Goal: Task Accomplishment & Management: Use online tool/utility

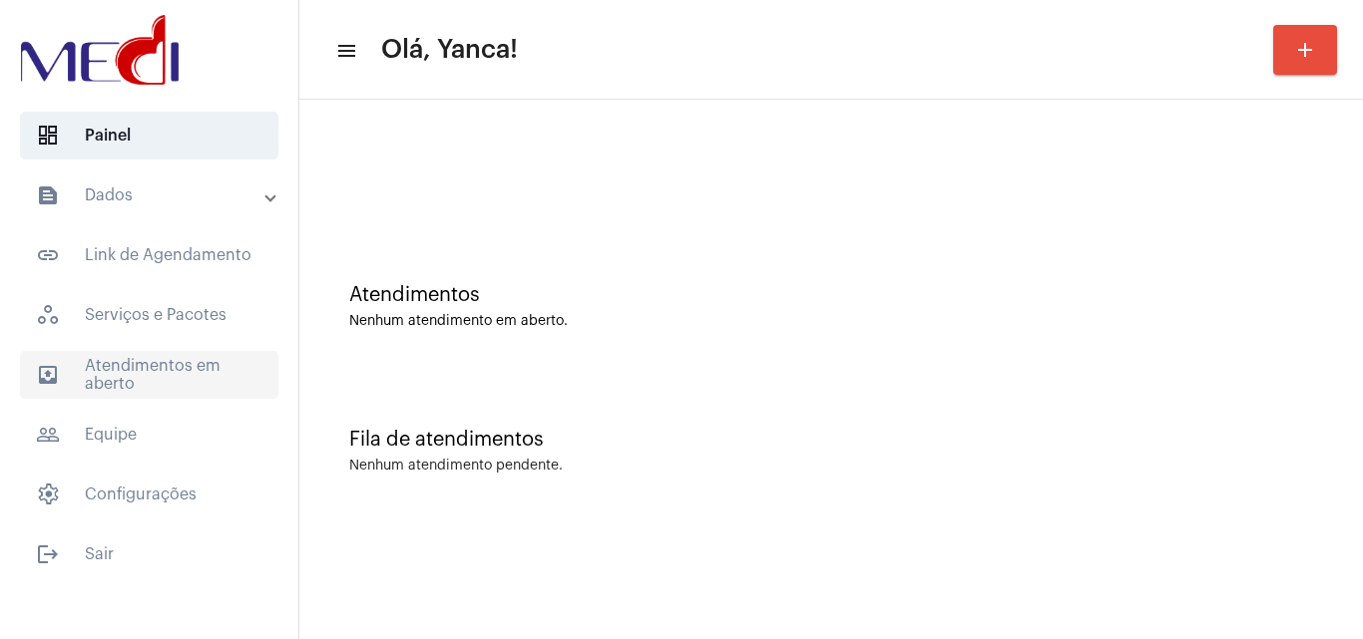
click at [124, 370] on span "outbox_outline Atendimentos em aberto" at bounding box center [149, 375] width 258 height 48
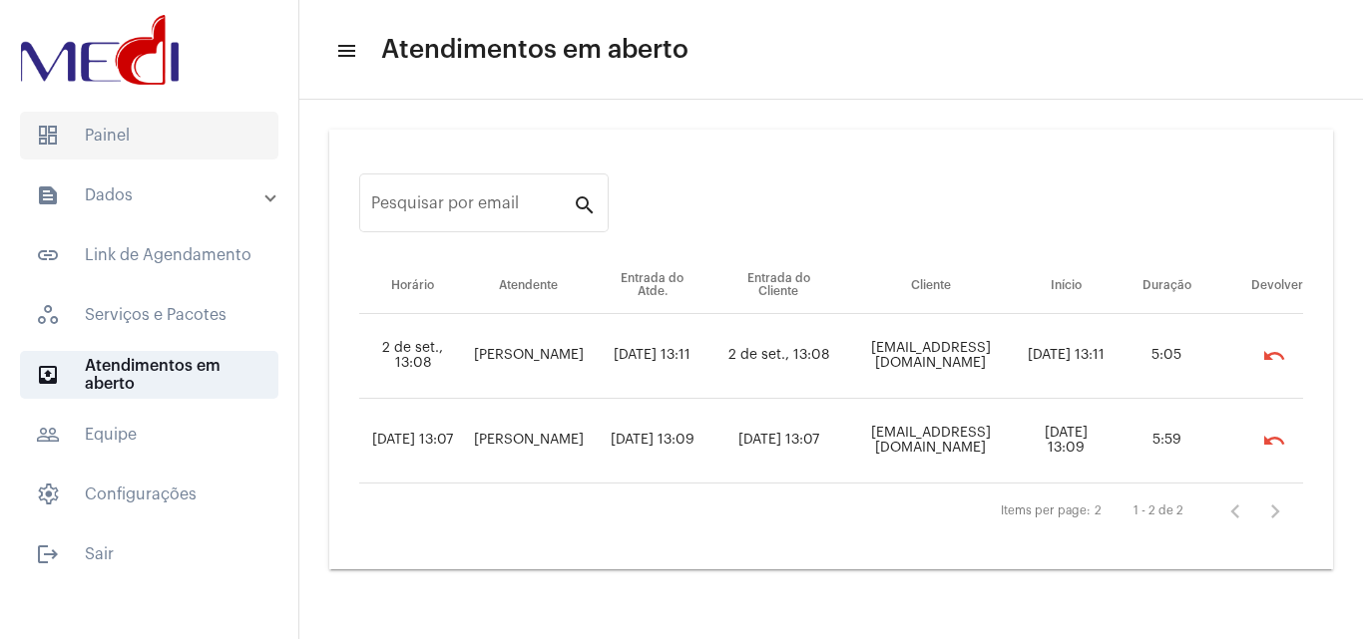
click at [180, 141] on span "dashboard Painel" at bounding box center [149, 136] width 258 height 48
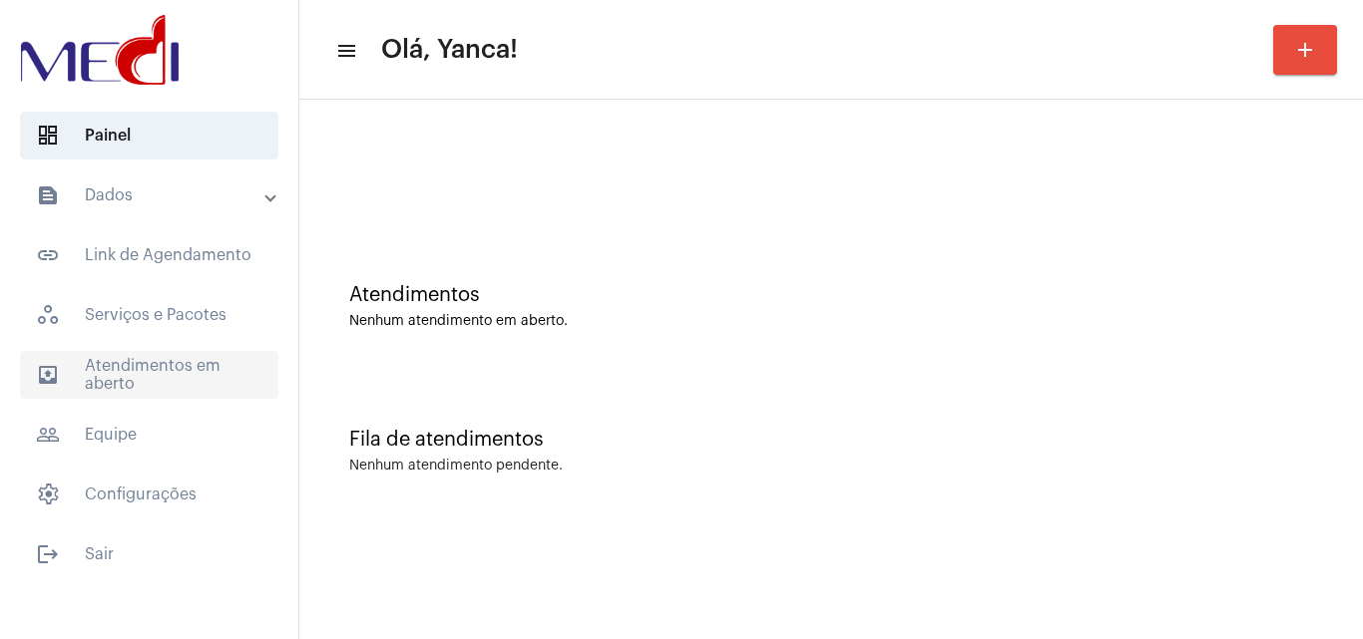
click at [128, 359] on span "outbox_outline Atendimentos em aberto" at bounding box center [149, 375] width 258 height 48
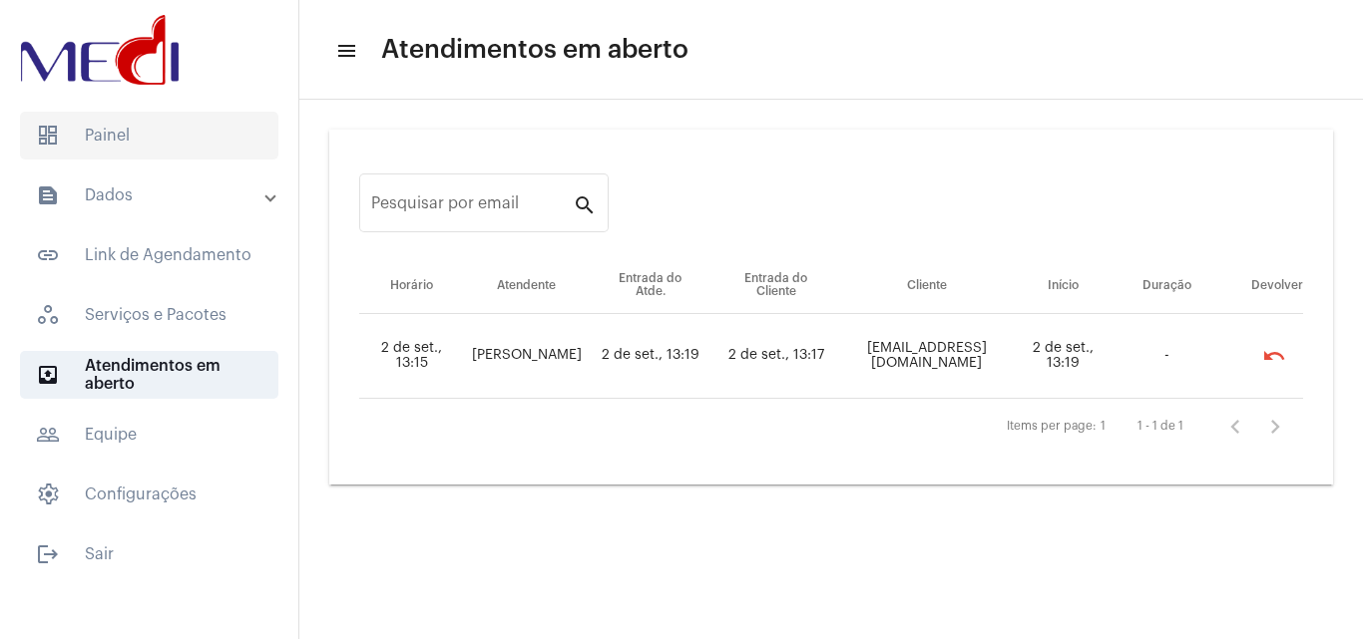
click at [193, 117] on span "dashboard Painel" at bounding box center [149, 136] width 258 height 48
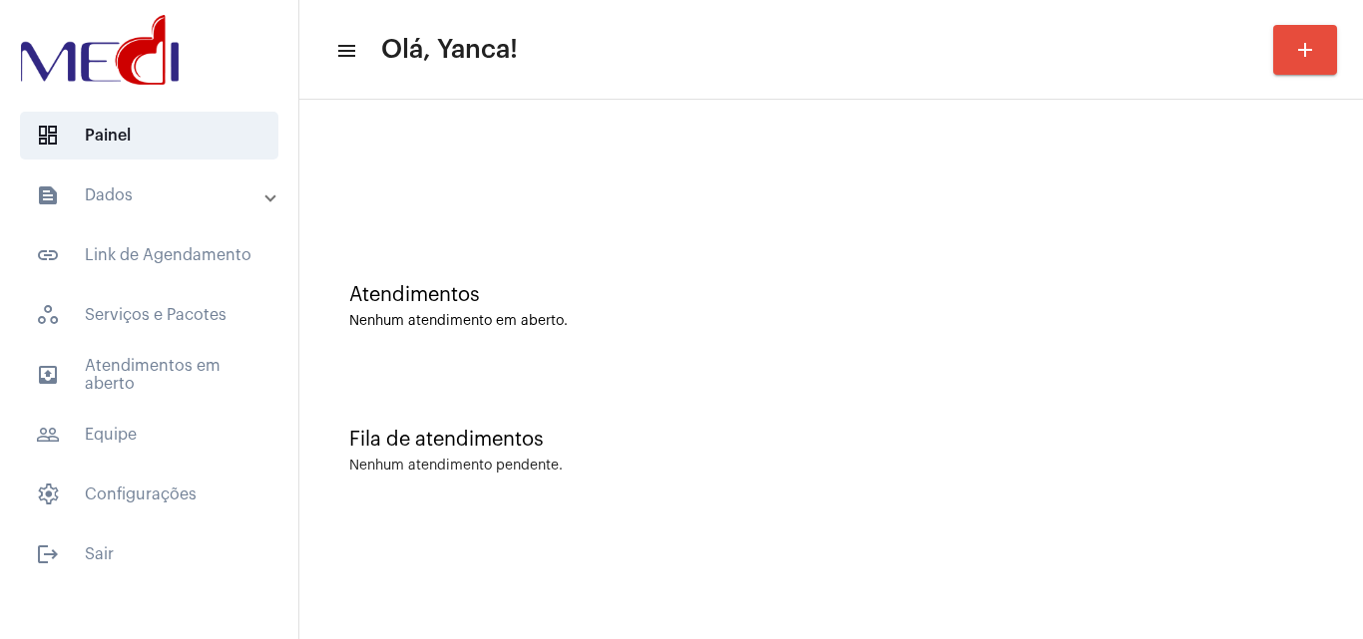
click at [141, 206] on mat-panel-title "text_snippet_outlined Dados" at bounding box center [151, 196] width 230 height 24
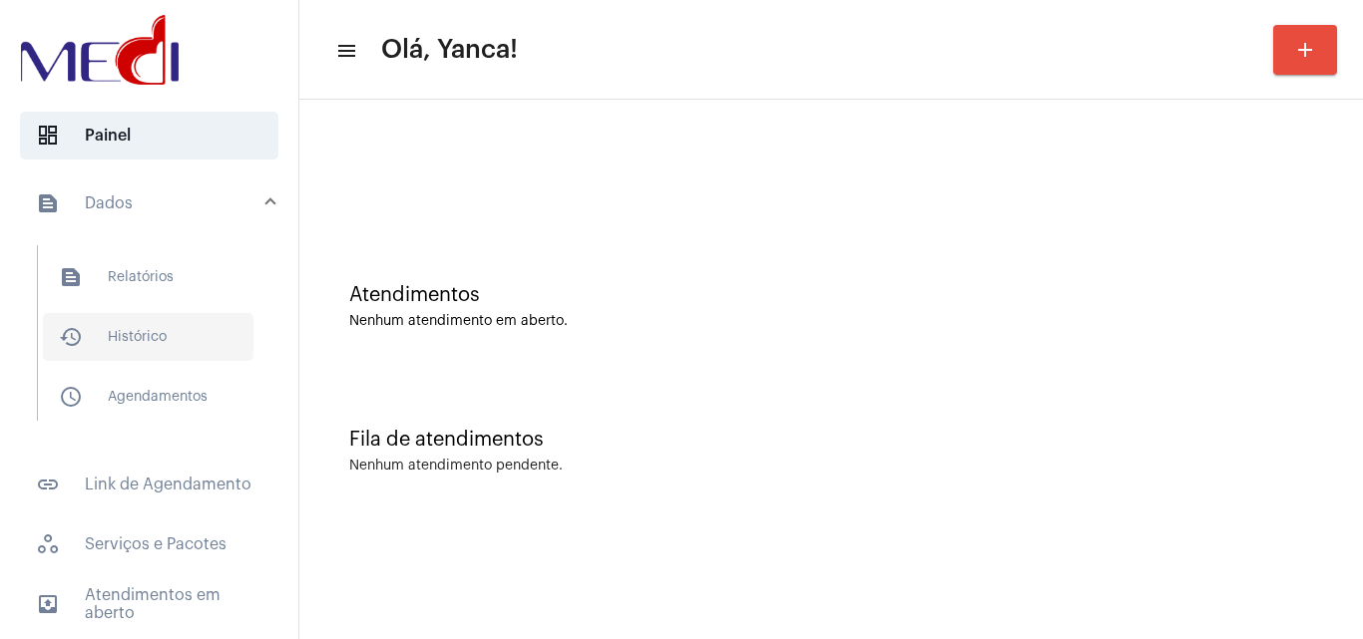
click at [159, 345] on span "history_outlined Histórico" at bounding box center [148, 337] width 210 height 48
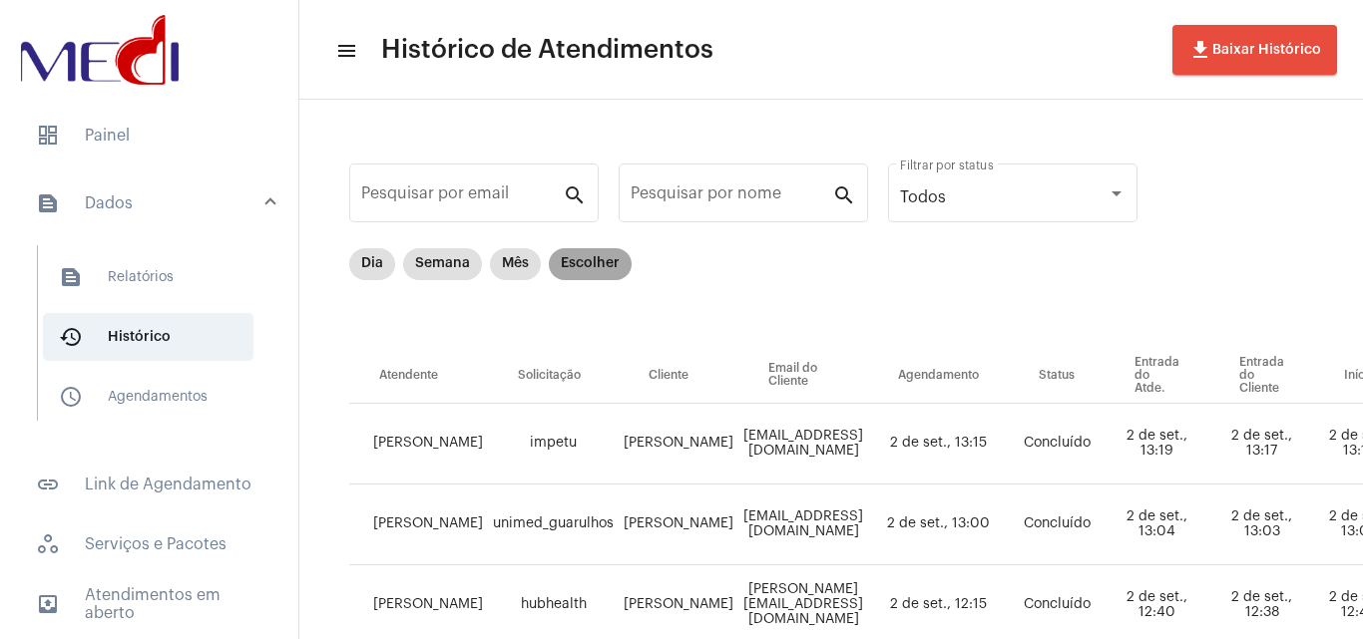
click at [601, 248] on mat-chip "Escolher" at bounding box center [590, 264] width 83 height 32
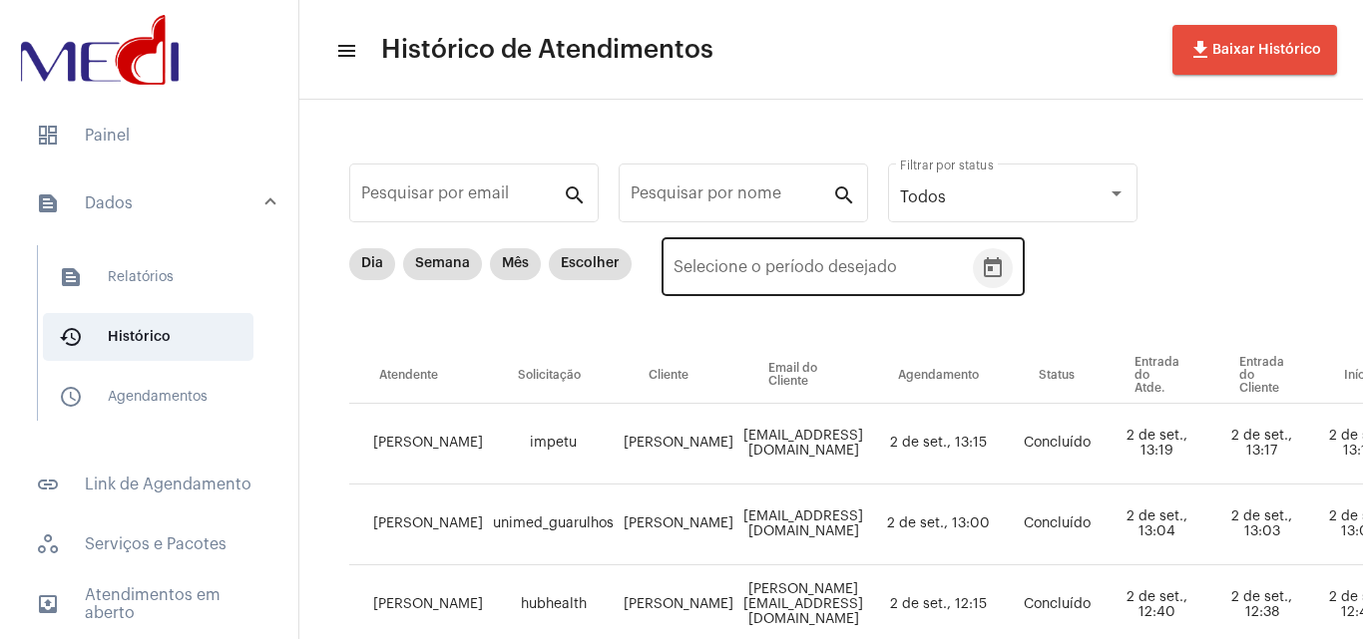
click at [998, 270] on icon "Open calendar" at bounding box center [993, 268] width 24 height 24
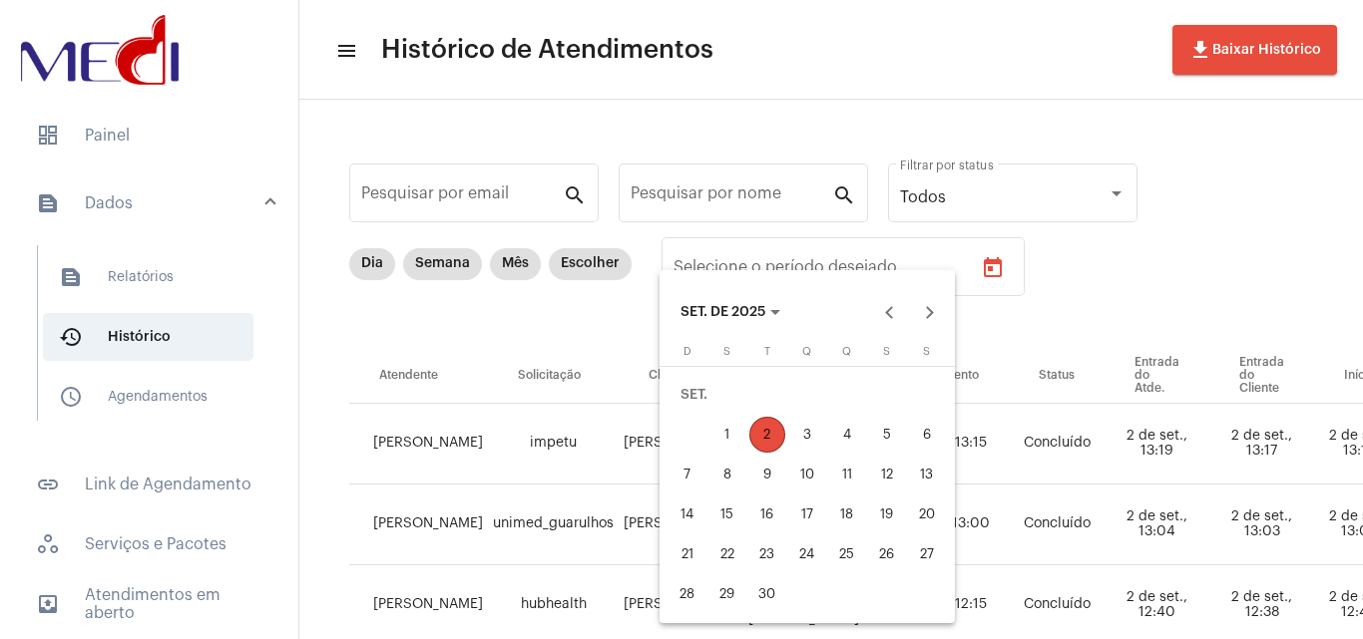
drag, startPoint x: 203, startPoint y: 227, endPoint x: 185, endPoint y: 288, distance: 63.4
click at [203, 235] on div at bounding box center [681, 319] width 1363 height 639
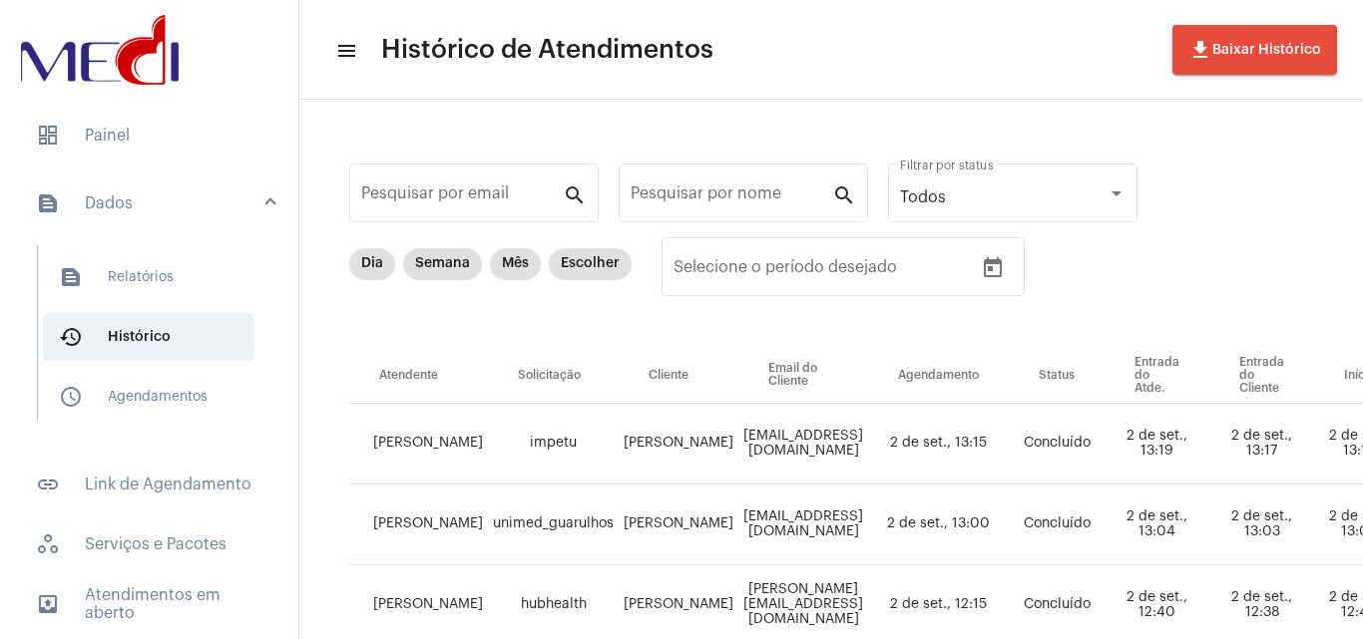
click at [184, 294] on span "text_snippet_outlined Relatórios" at bounding box center [148, 277] width 210 height 48
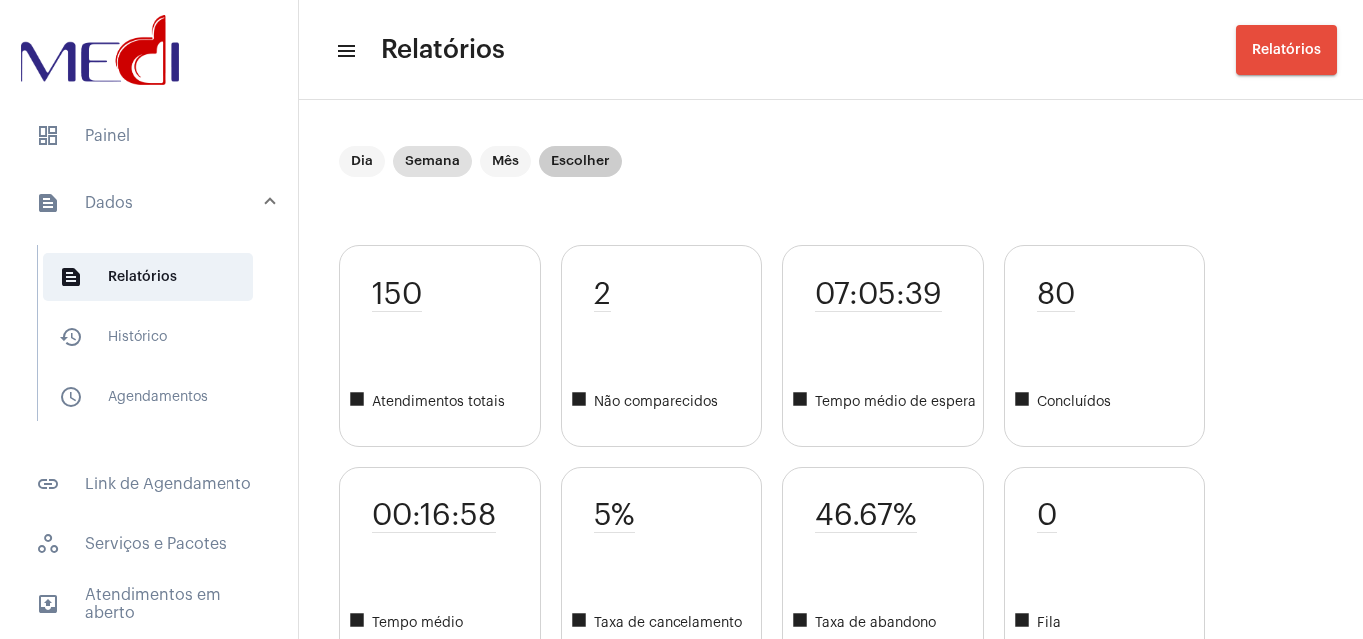
drag, startPoint x: 578, startPoint y: 156, endPoint x: 612, endPoint y: 187, distance: 45.9
click at [578, 156] on mat-chip "Escolher" at bounding box center [580, 162] width 83 height 32
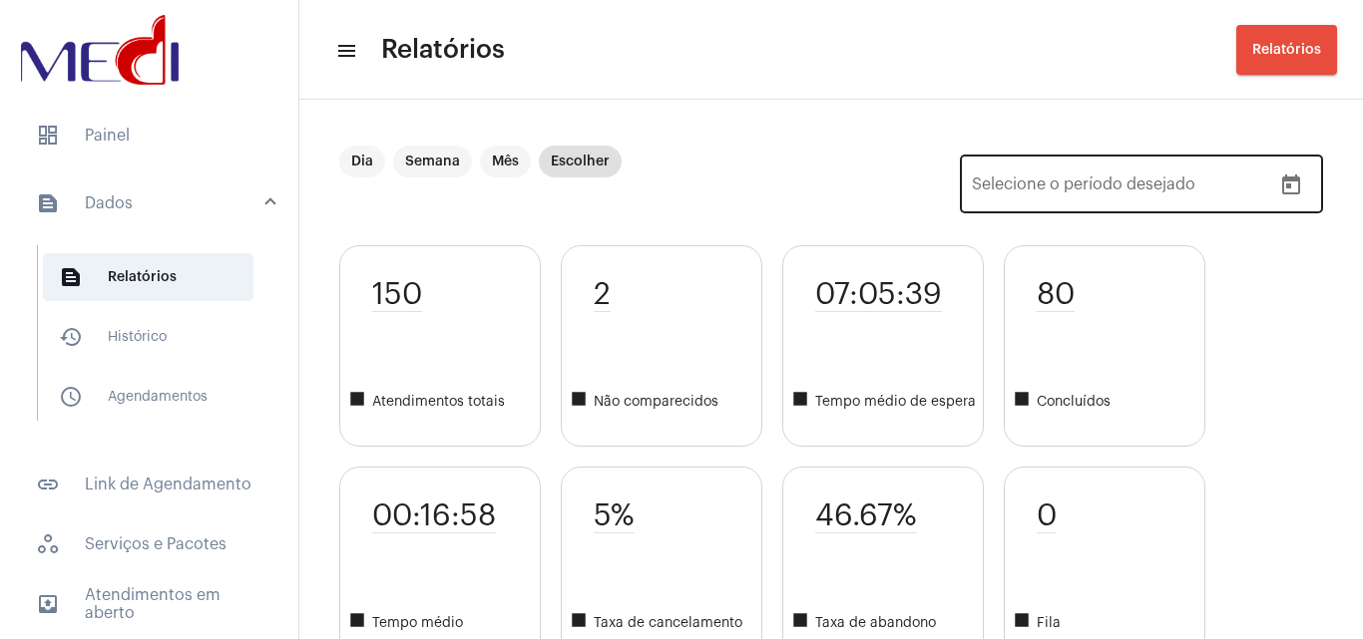
click at [1296, 191] on div "Data de início – Selecione o período desejado" at bounding box center [1141, 182] width 363 height 63
click at [1281, 190] on icon "Open calendar" at bounding box center [1291, 186] width 24 height 24
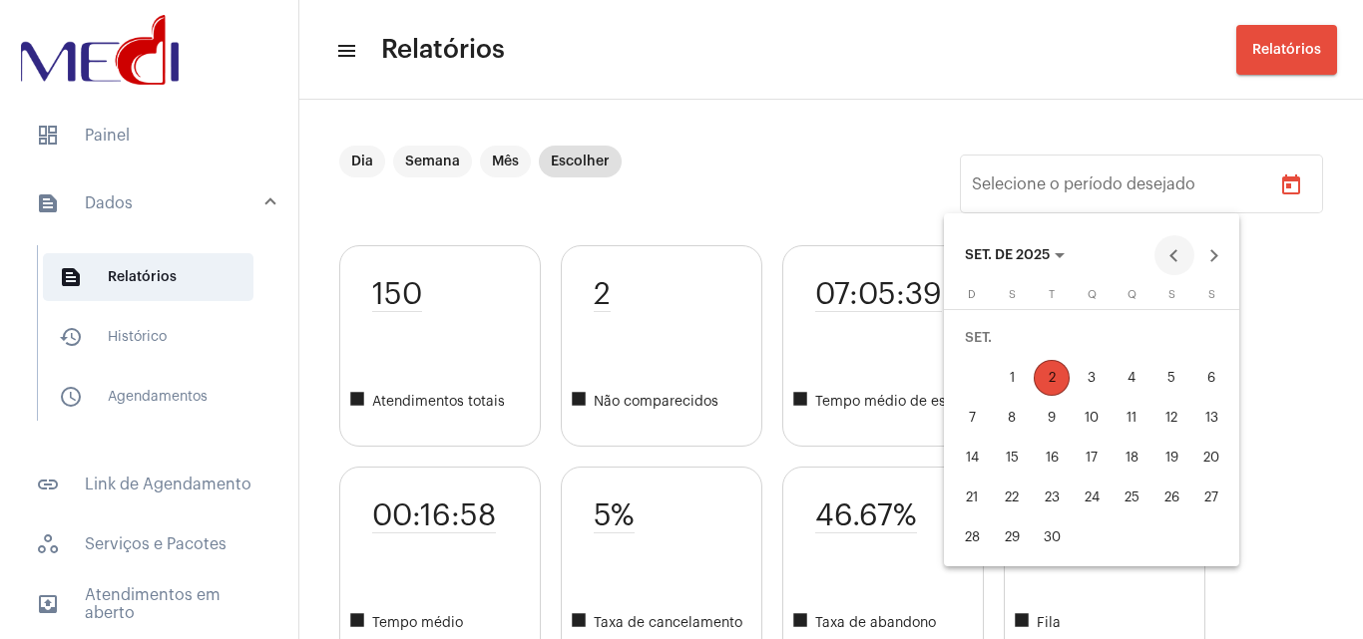
click at [1177, 259] on button "Previous month" at bounding box center [1174, 255] width 40 height 40
click at [1163, 326] on div "1" at bounding box center [1171, 338] width 36 height 36
type input "[DATE]"
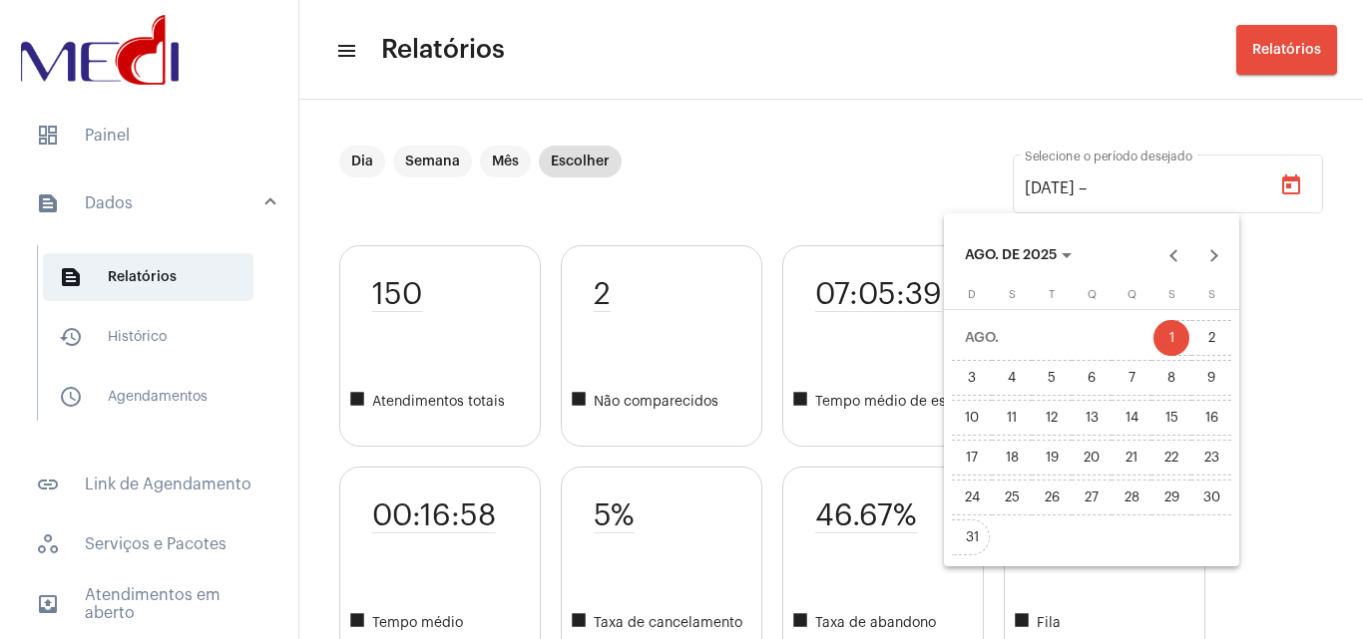
click at [973, 539] on div "31" at bounding box center [972, 538] width 36 height 36
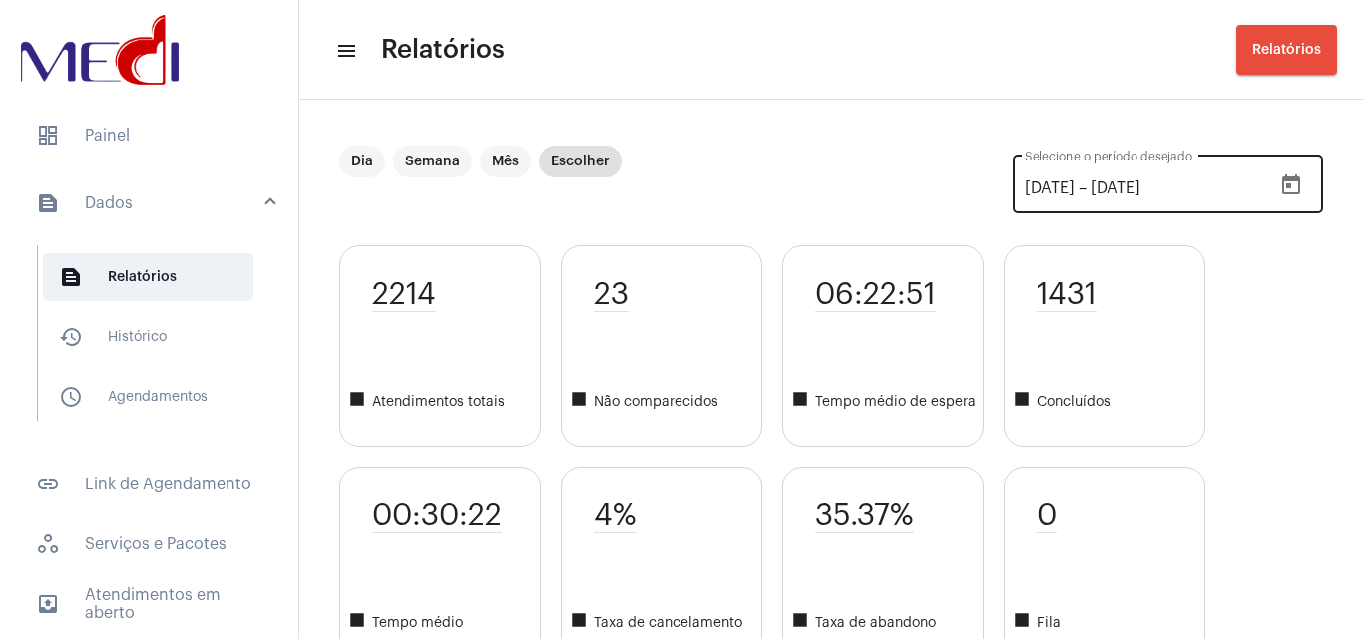
click at [1280, 172] on button "Open calendar" at bounding box center [1291, 186] width 40 height 40
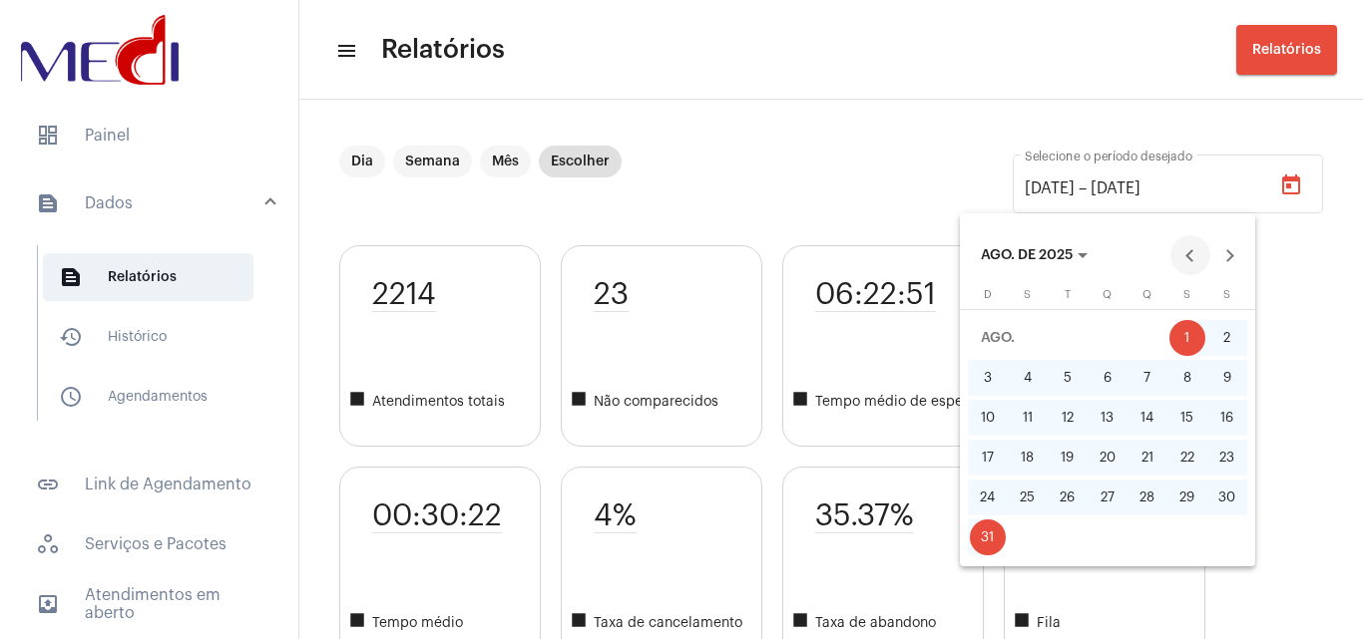
click at [1196, 261] on button "Previous month" at bounding box center [1190, 255] width 40 height 40
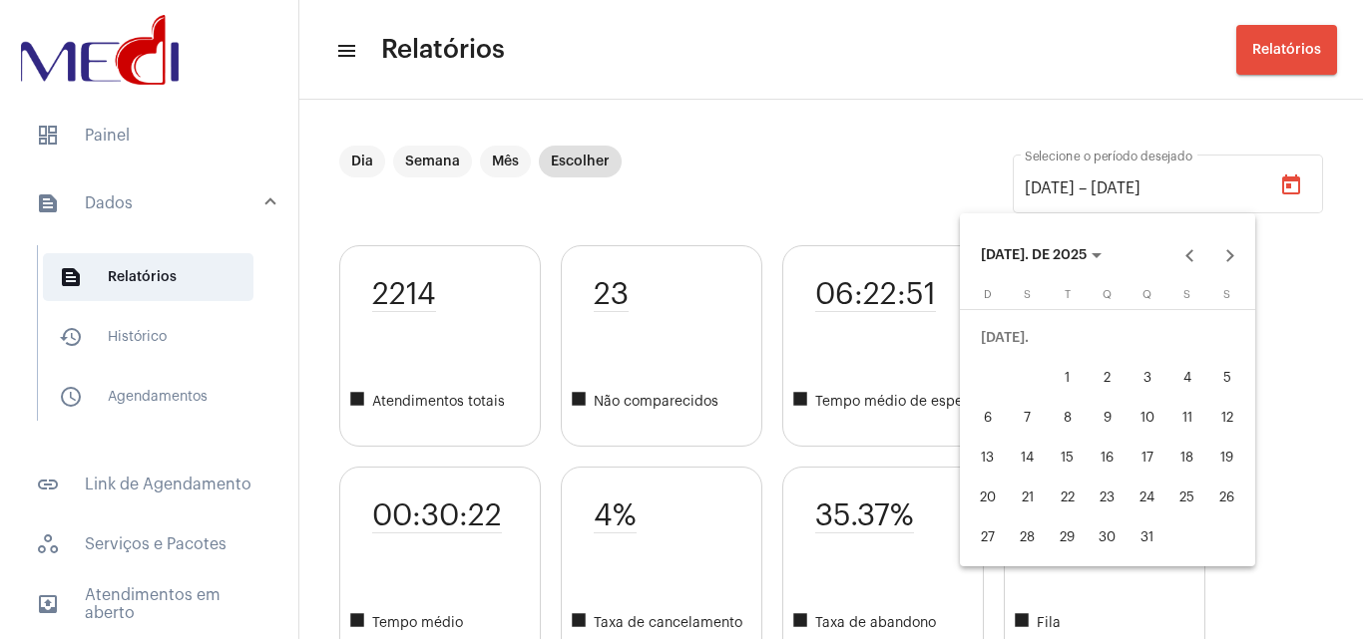
click at [1089, 372] on div "2" at bounding box center [1107, 378] width 36 height 36
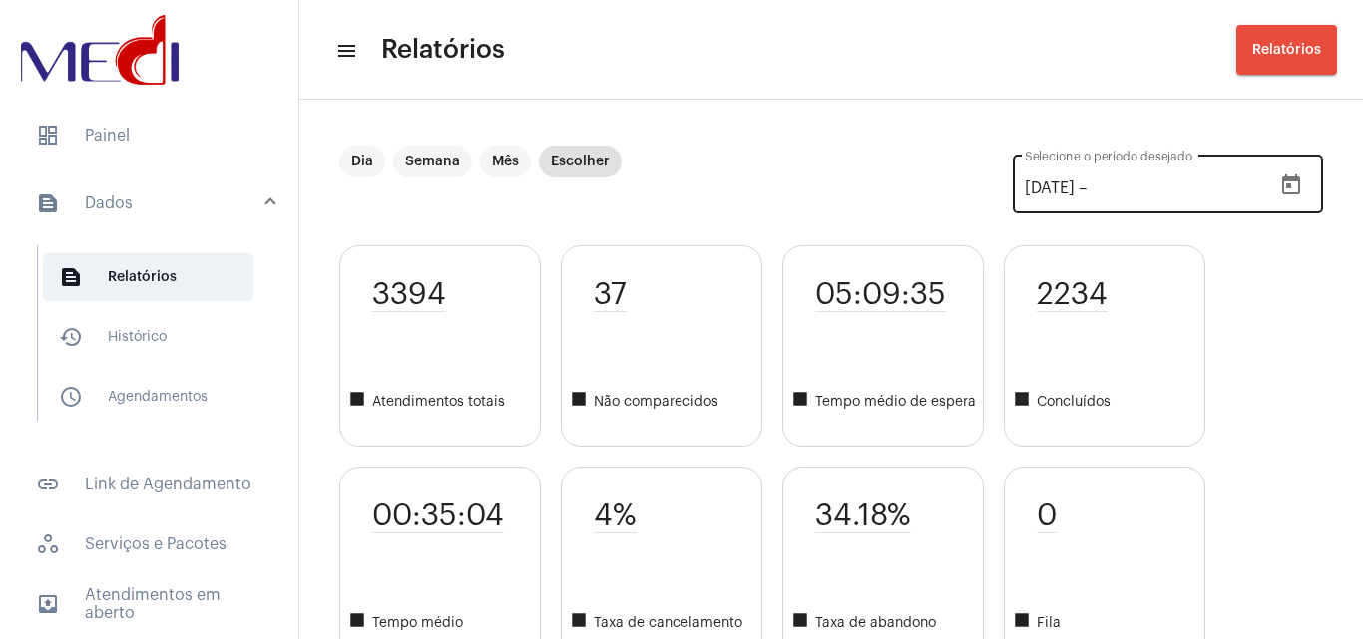
click at [1282, 177] on icon "Open calendar" at bounding box center [1291, 185] width 18 height 20
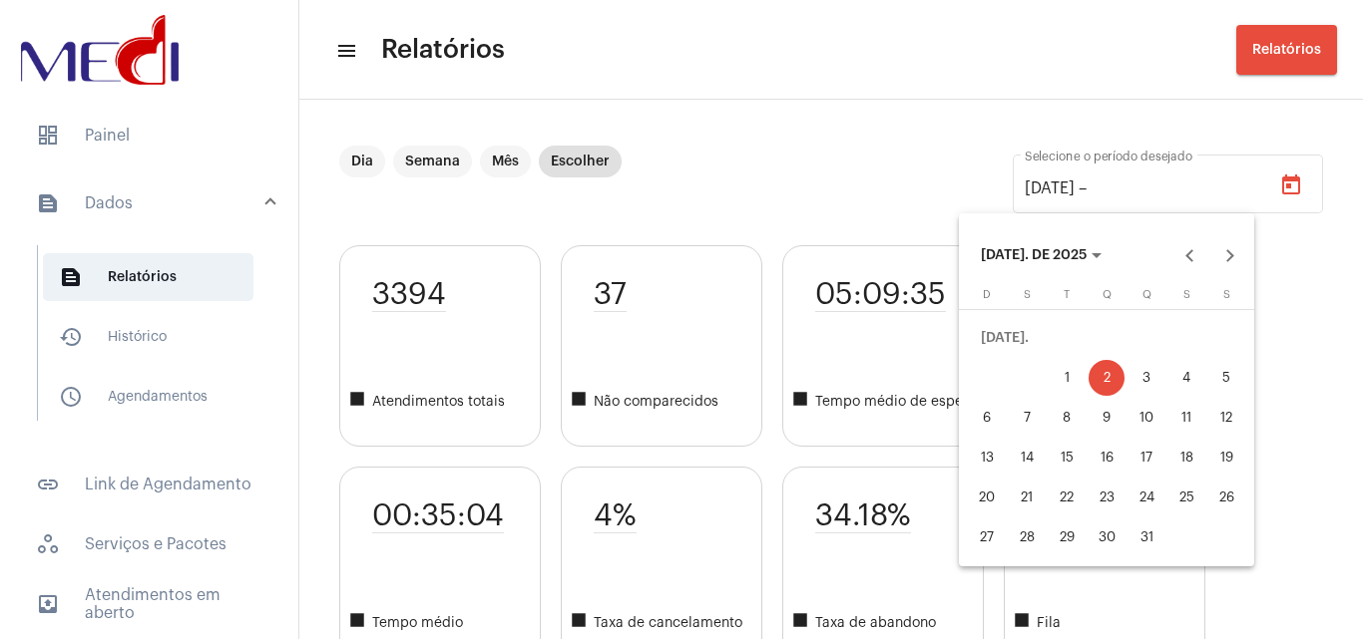
click at [1065, 375] on div "1" at bounding box center [1066, 378] width 36 height 36
type input "[DATE]"
click at [1137, 538] on div "31" at bounding box center [1146, 538] width 36 height 36
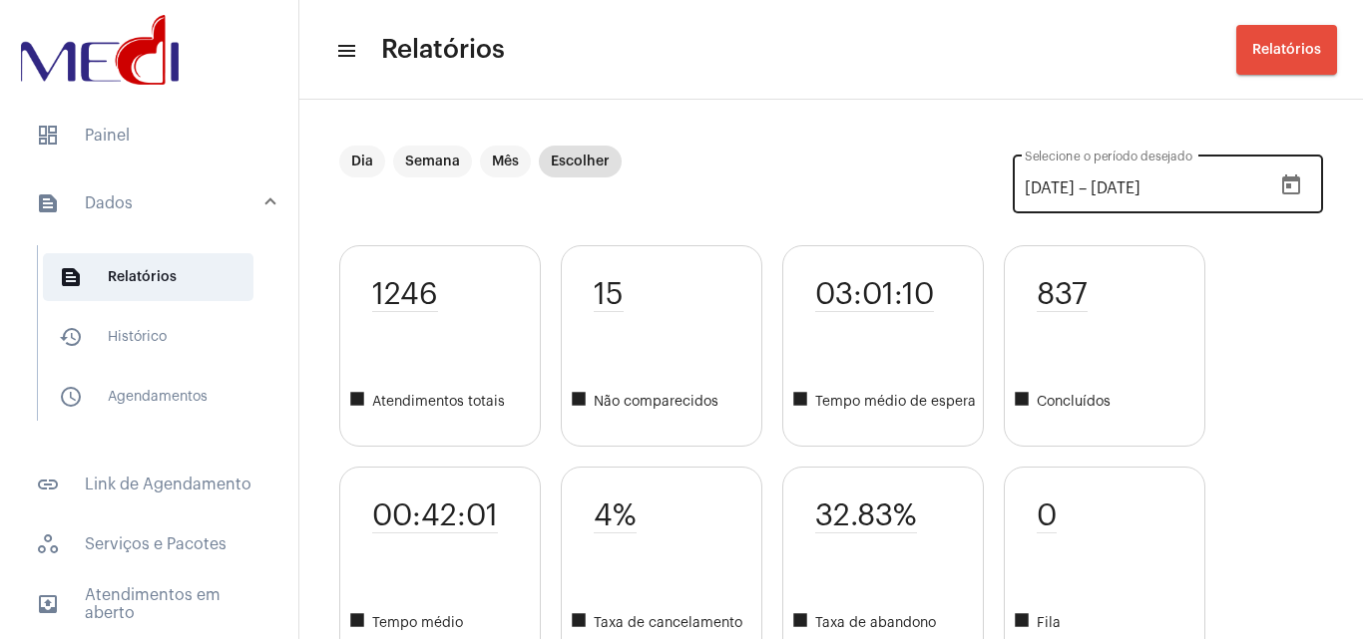
click at [1287, 195] on button "Open calendar" at bounding box center [1291, 186] width 40 height 40
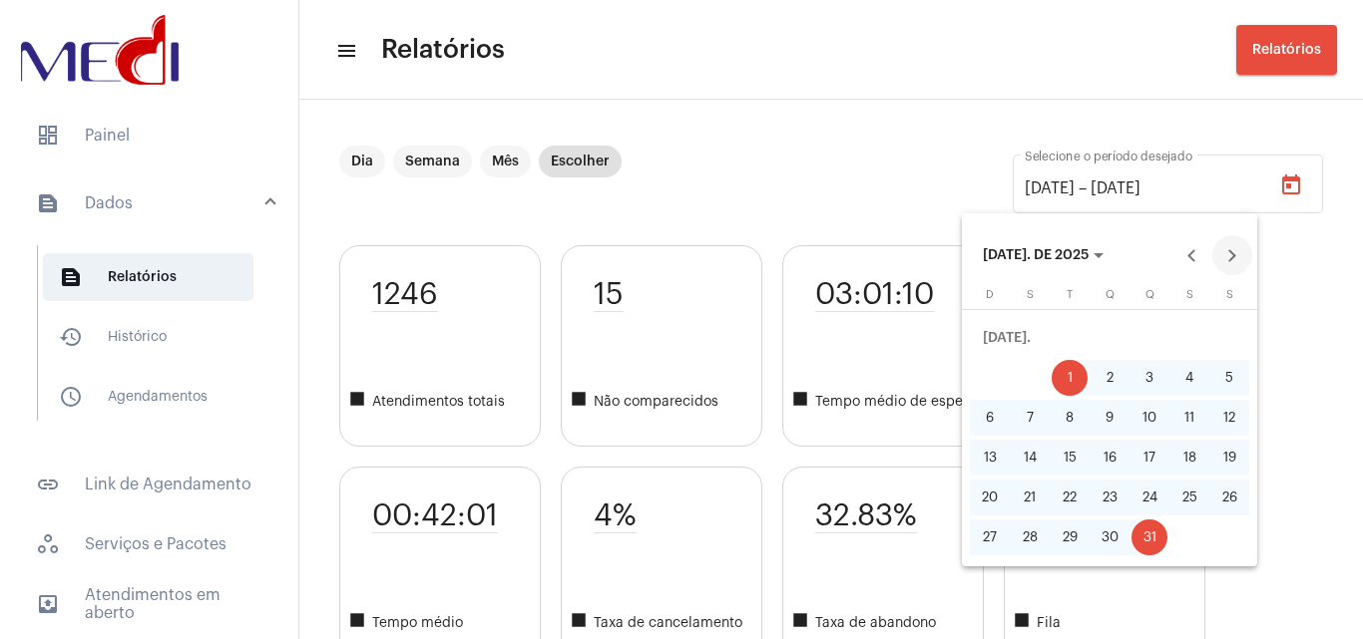
click at [1223, 260] on button "Next month" at bounding box center [1232, 255] width 40 height 40
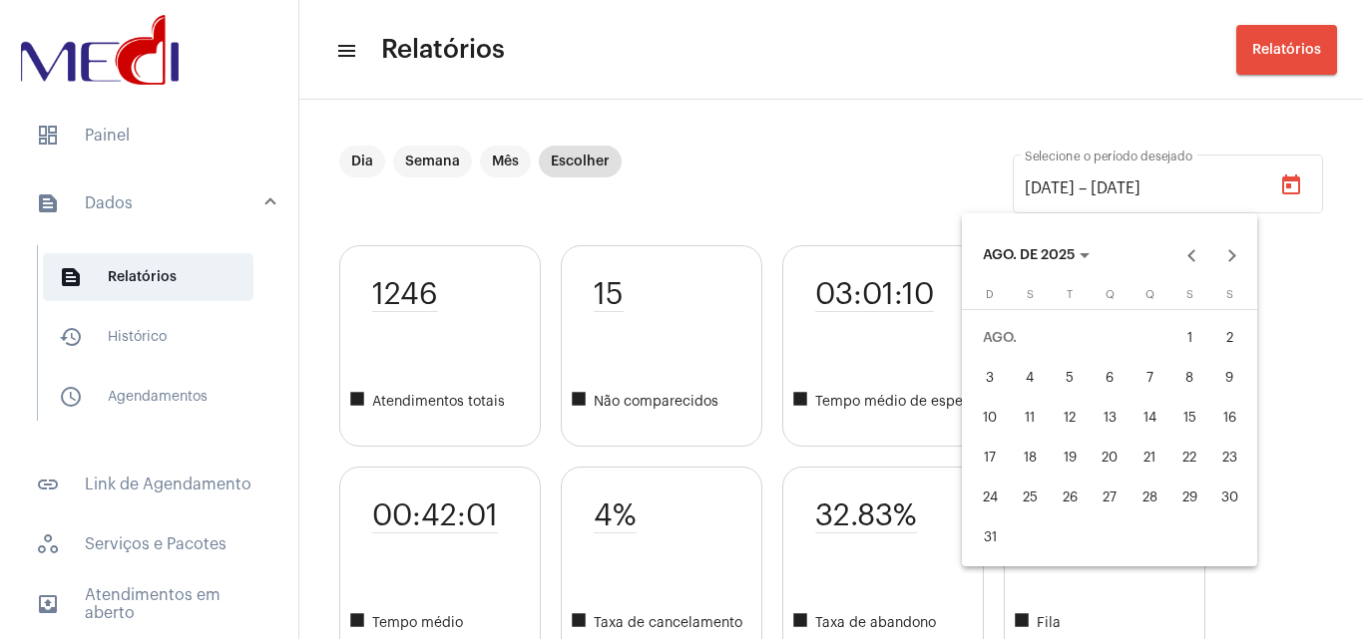
click at [1176, 341] on div "1" at bounding box center [1189, 338] width 36 height 36
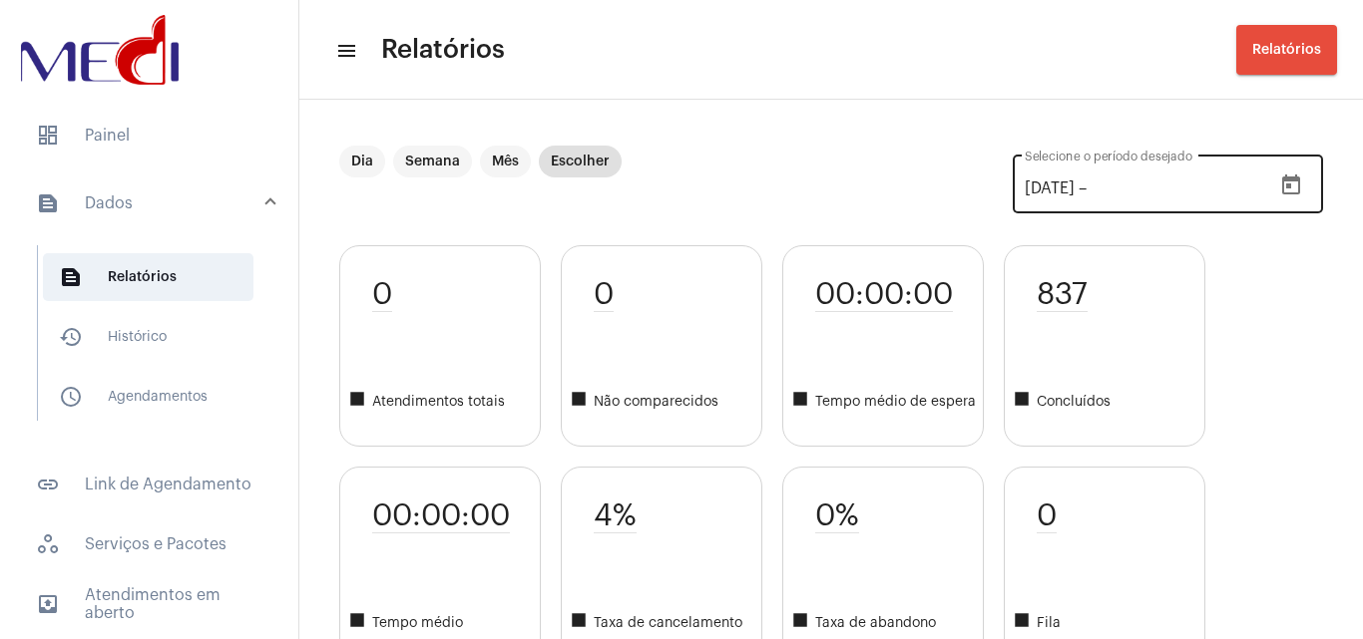
click at [1282, 182] on icon "Open calendar" at bounding box center [1291, 185] width 18 height 20
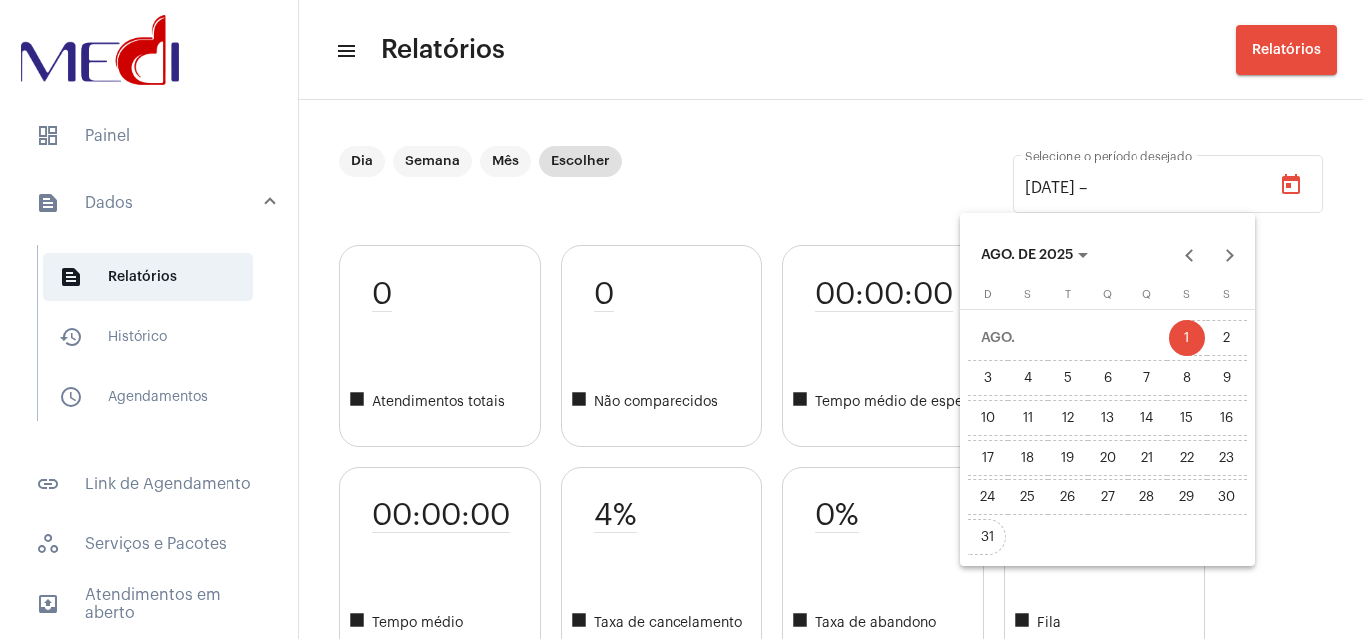
drag, startPoint x: 988, startPoint y: 541, endPoint x: 1174, endPoint y: 551, distance: 186.8
click at [990, 541] on div "31" at bounding box center [988, 538] width 36 height 36
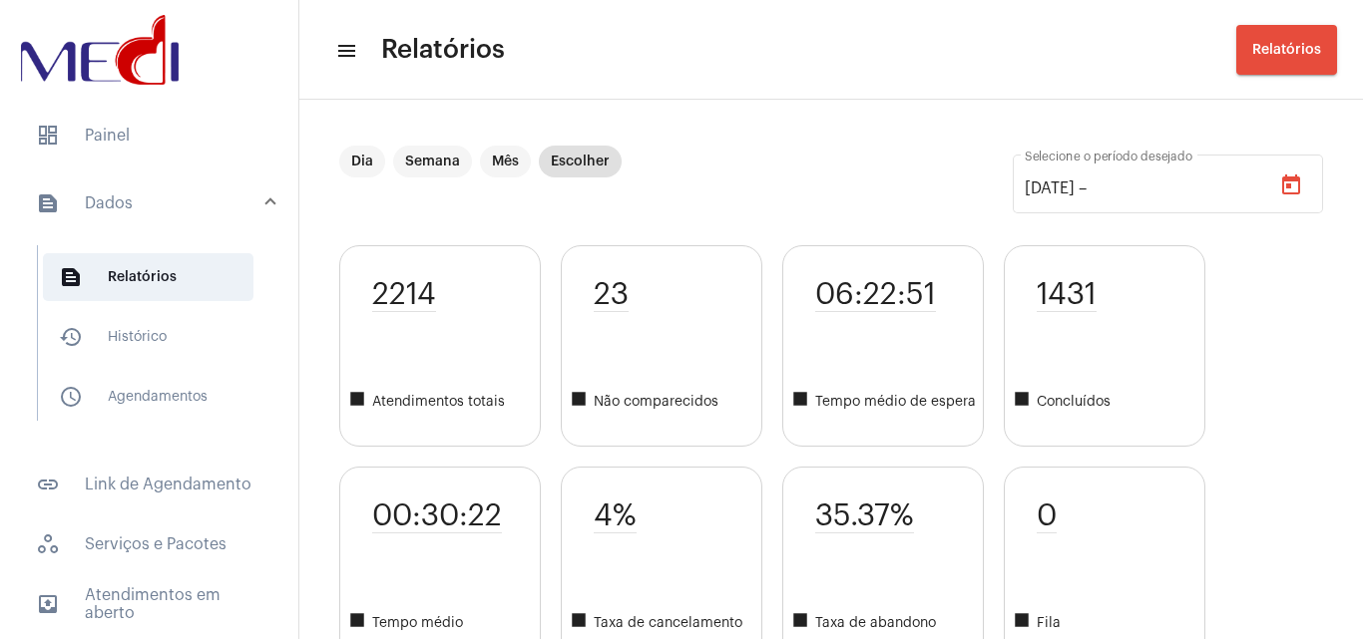
type input "[DATE]"
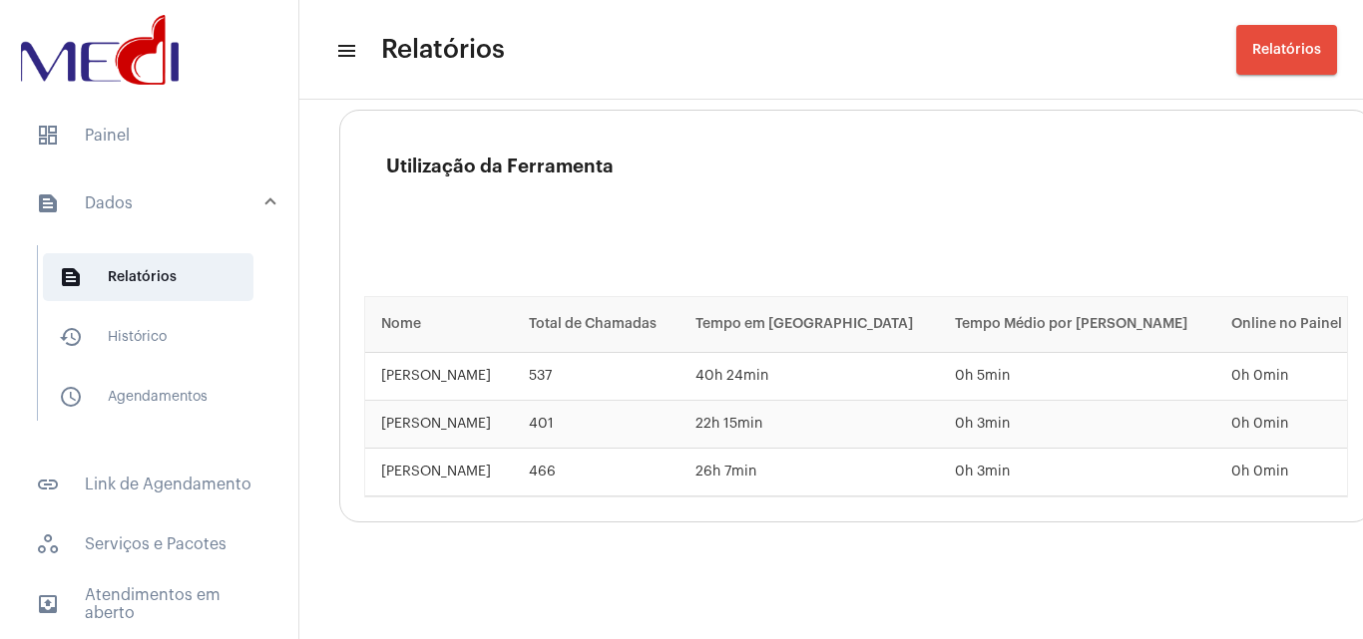
scroll to position [3032, 0]
click at [745, 275] on div "Utilização da Ferramenta Nome Total de Chamadas Tempo em [GEOGRAPHIC_DATA] Temp…" at bounding box center [856, 313] width 1034 height 413
click at [669, 128] on div "Utilização da Ferramenta Nome Total de Chamadas Tempo em [GEOGRAPHIC_DATA] Temp…" at bounding box center [856, 313] width 1034 height 413
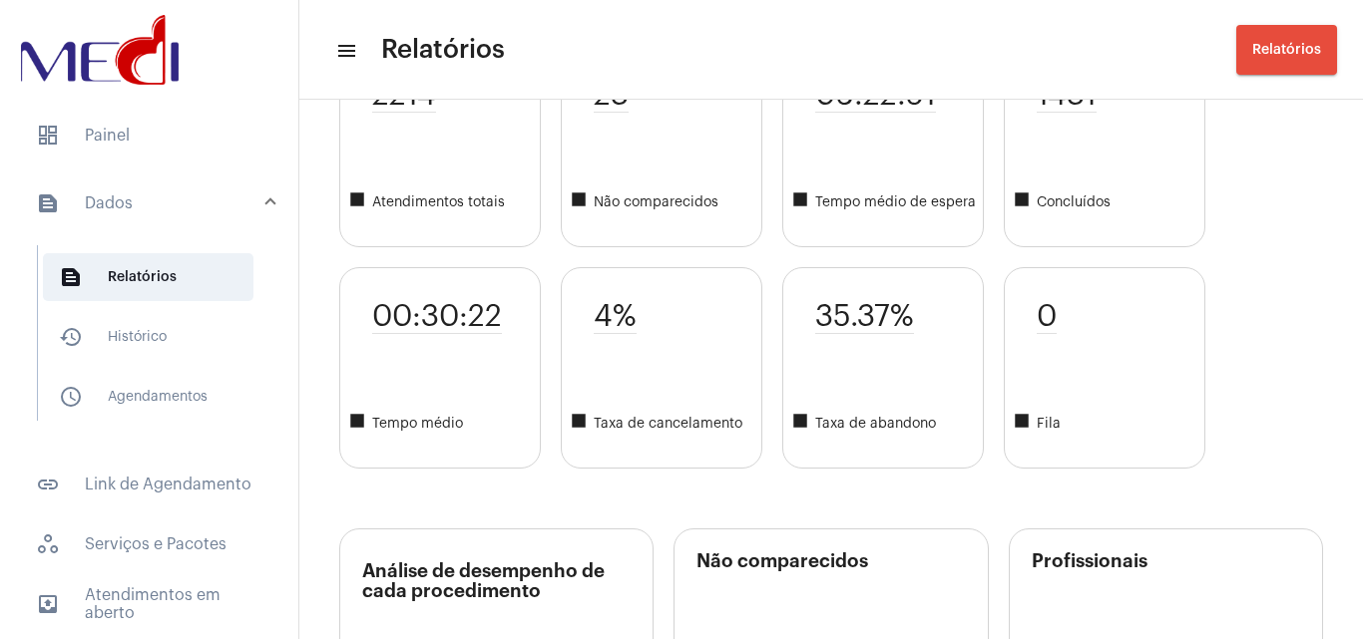
scroll to position [0, 0]
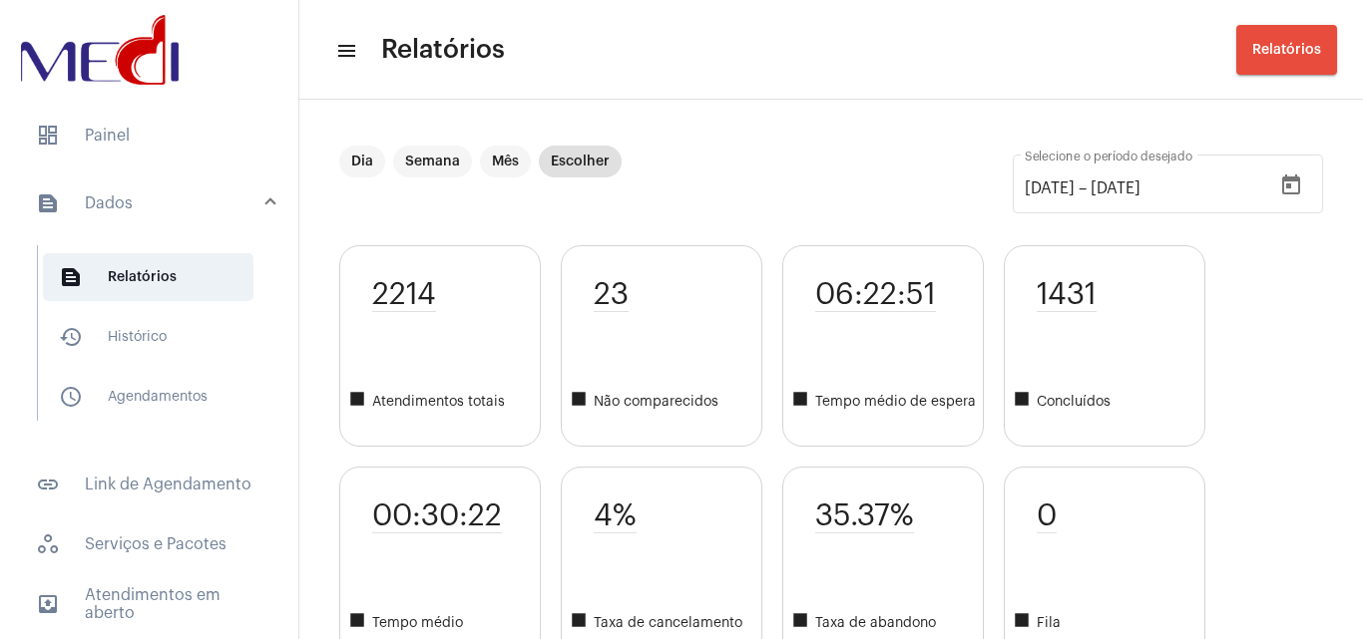
click at [1288, 329] on div "2214 square Atendimentos totais 00:30:22 square Tempo médio 23 square Não compa…" at bounding box center [831, 456] width 984 height 423
click at [1312, 60] on button "Relatórios" at bounding box center [1286, 50] width 101 height 50
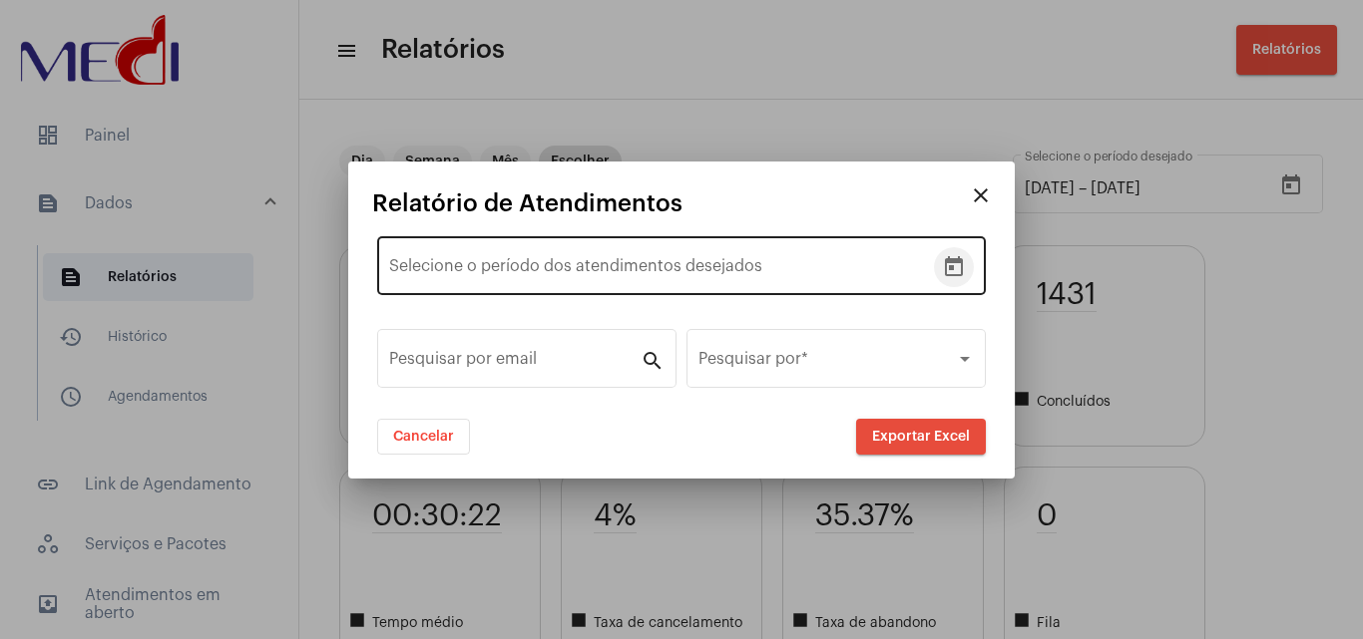
click at [960, 263] on icon "Open calendar" at bounding box center [954, 267] width 24 height 24
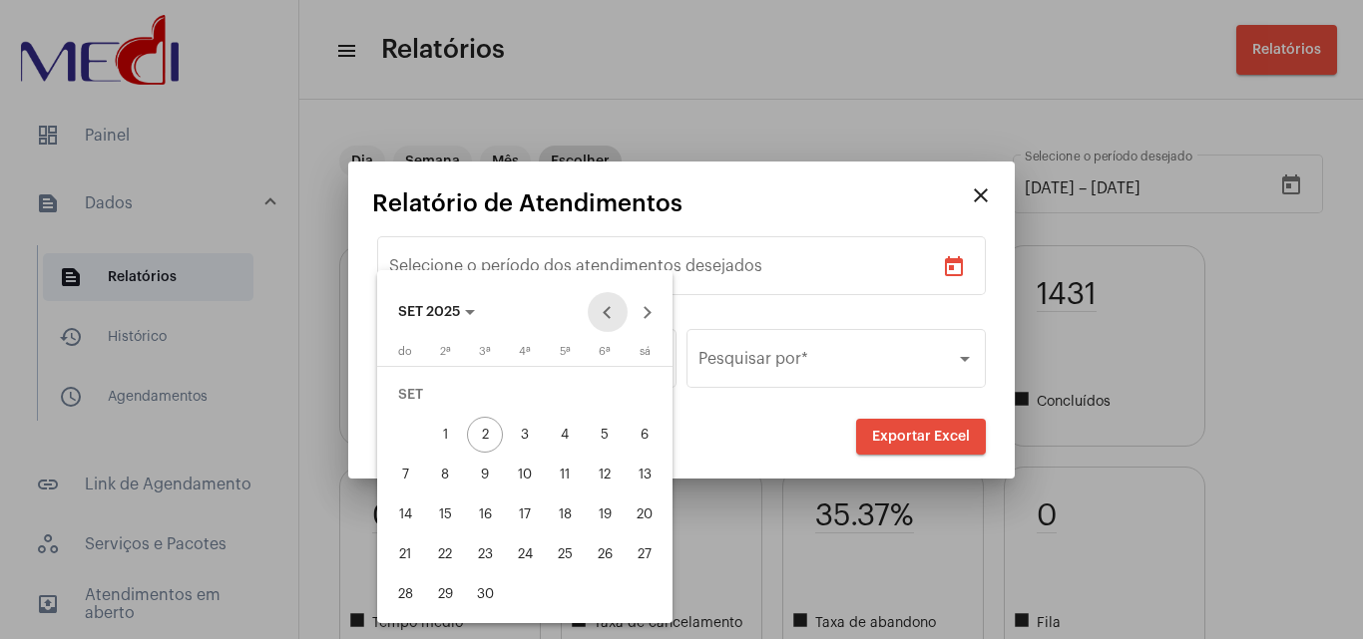
click at [595, 303] on button "Previous month" at bounding box center [608, 312] width 40 height 40
click at [587, 403] on button "1" at bounding box center [605, 395] width 40 height 40
type input "[DATE]"
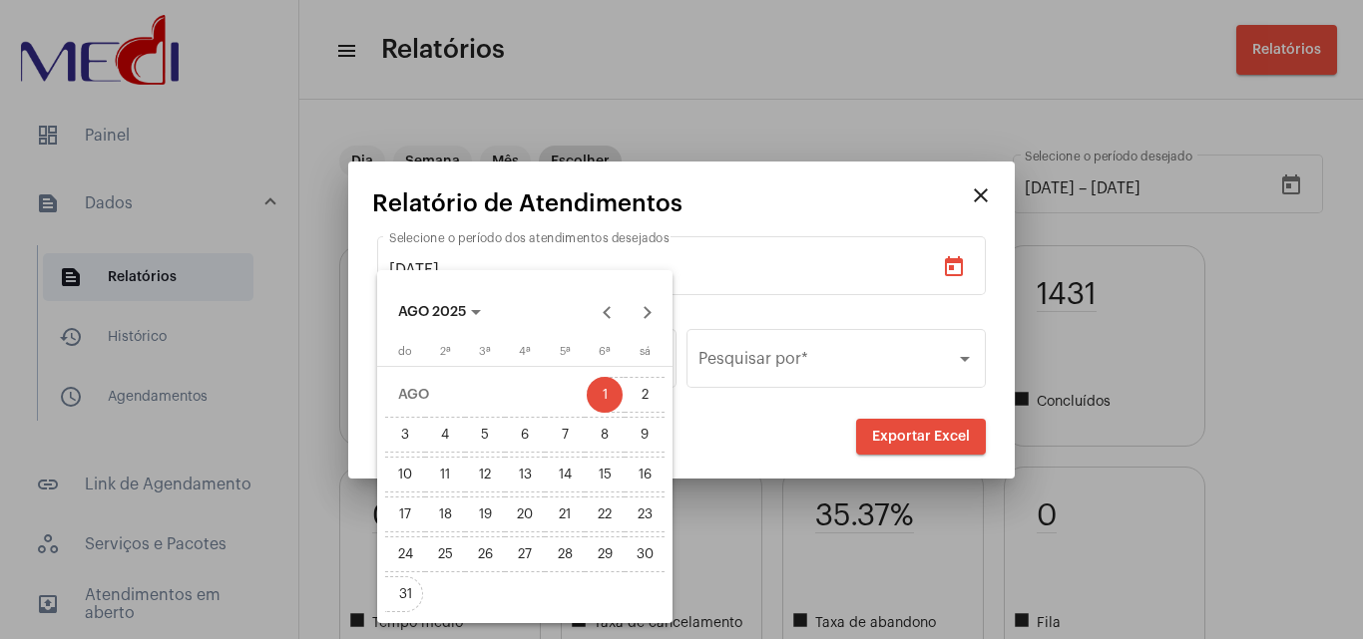
click at [408, 598] on div "31" at bounding box center [405, 595] width 36 height 36
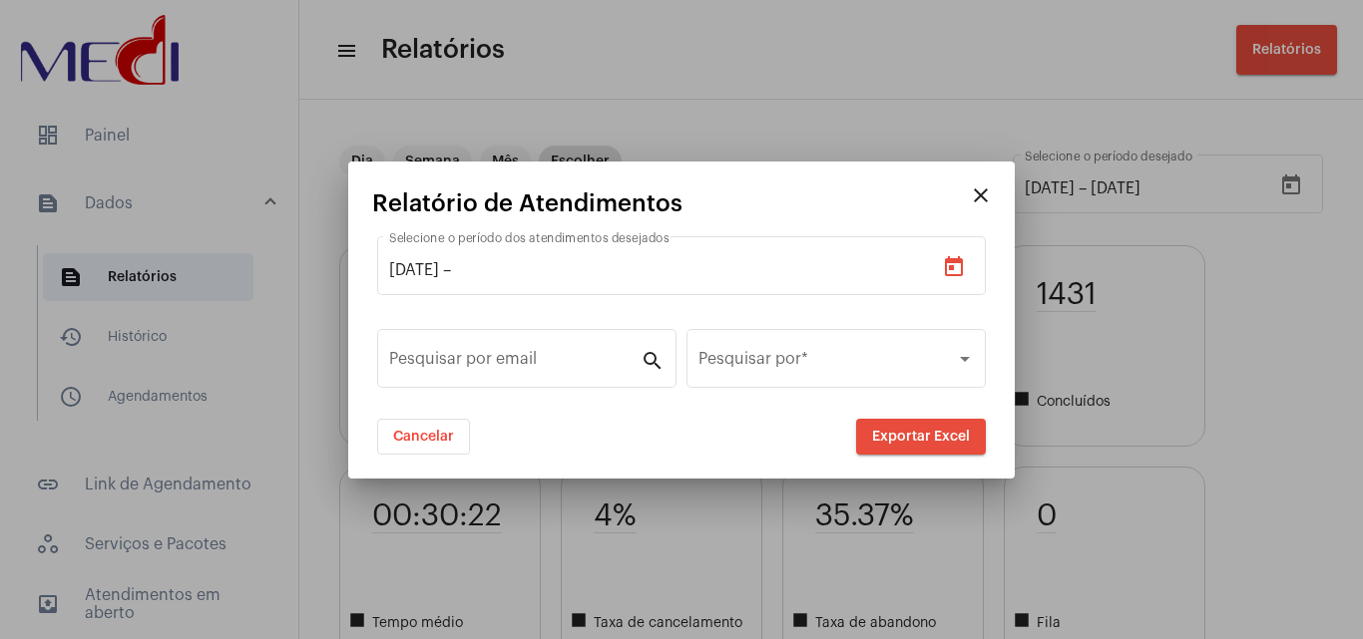
type input "[DATE]"
click at [873, 438] on span "Exportar Excel" at bounding box center [921, 437] width 98 height 14
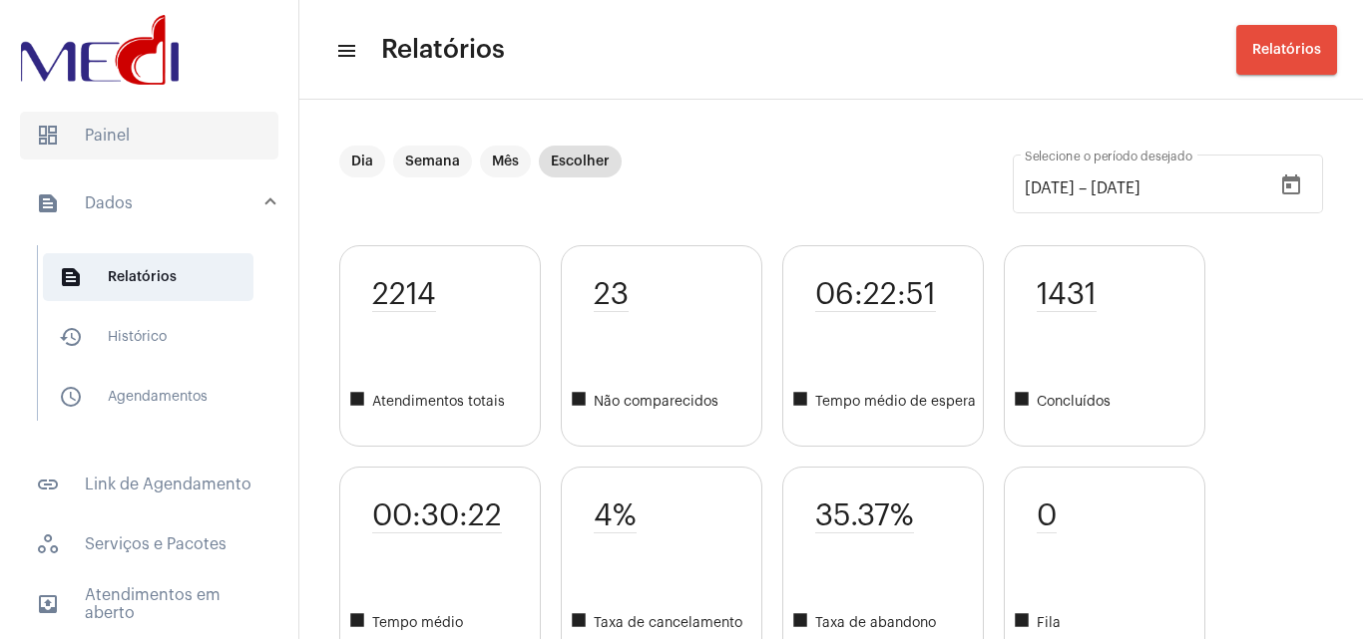
click at [162, 136] on span "dashboard Painel" at bounding box center [149, 136] width 258 height 48
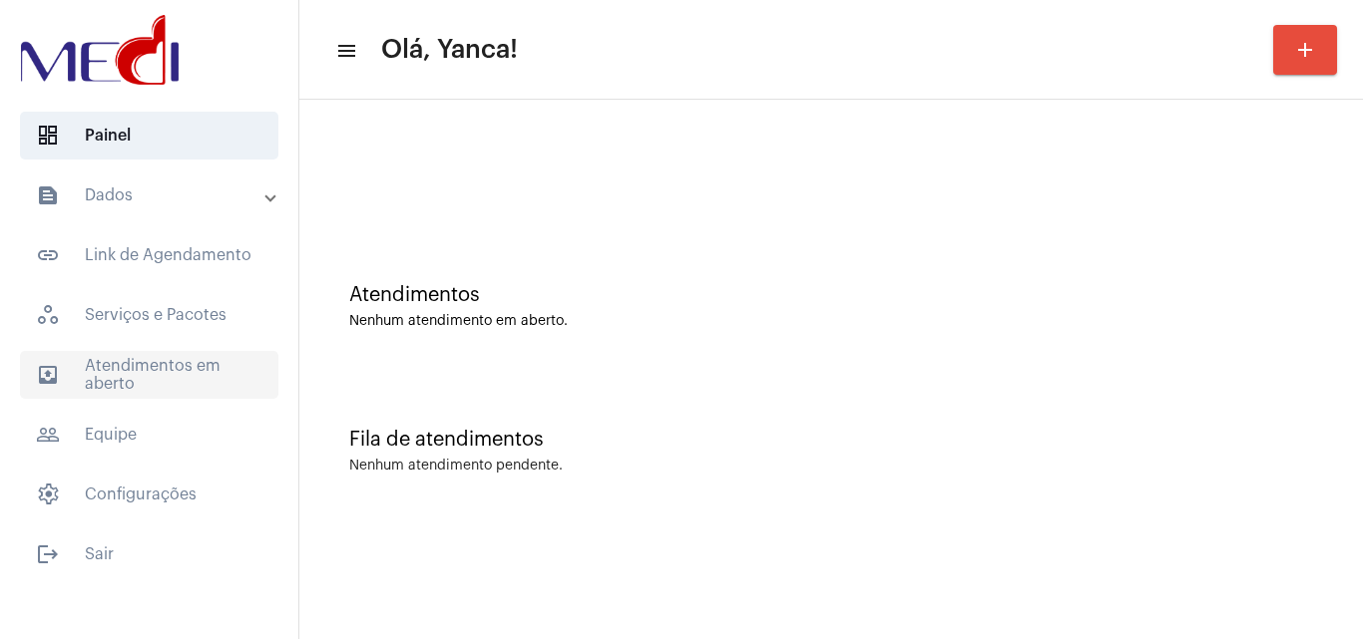
click at [160, 379] on span "outbox_outline Atendimentos em aberto" at bounding box center [149, 375] width 258 height 48
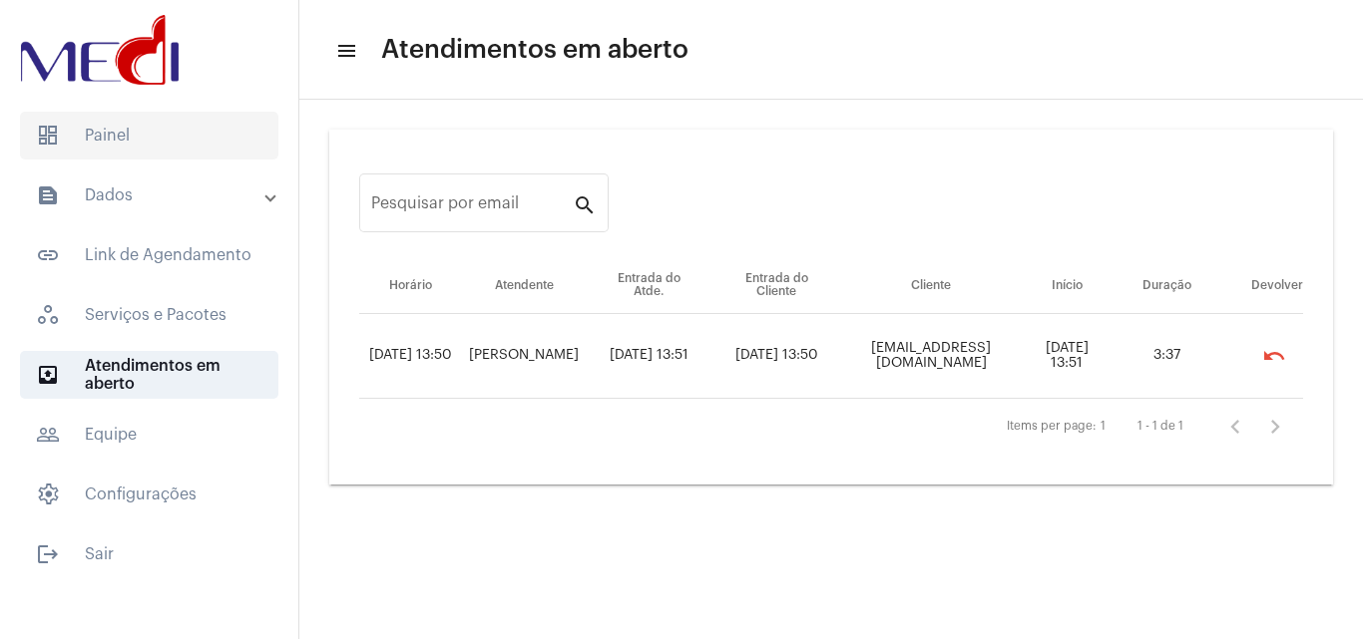
click at [197, 129] on span "dashboard Painel" at bounding box center [149, 136] width 258 height 48
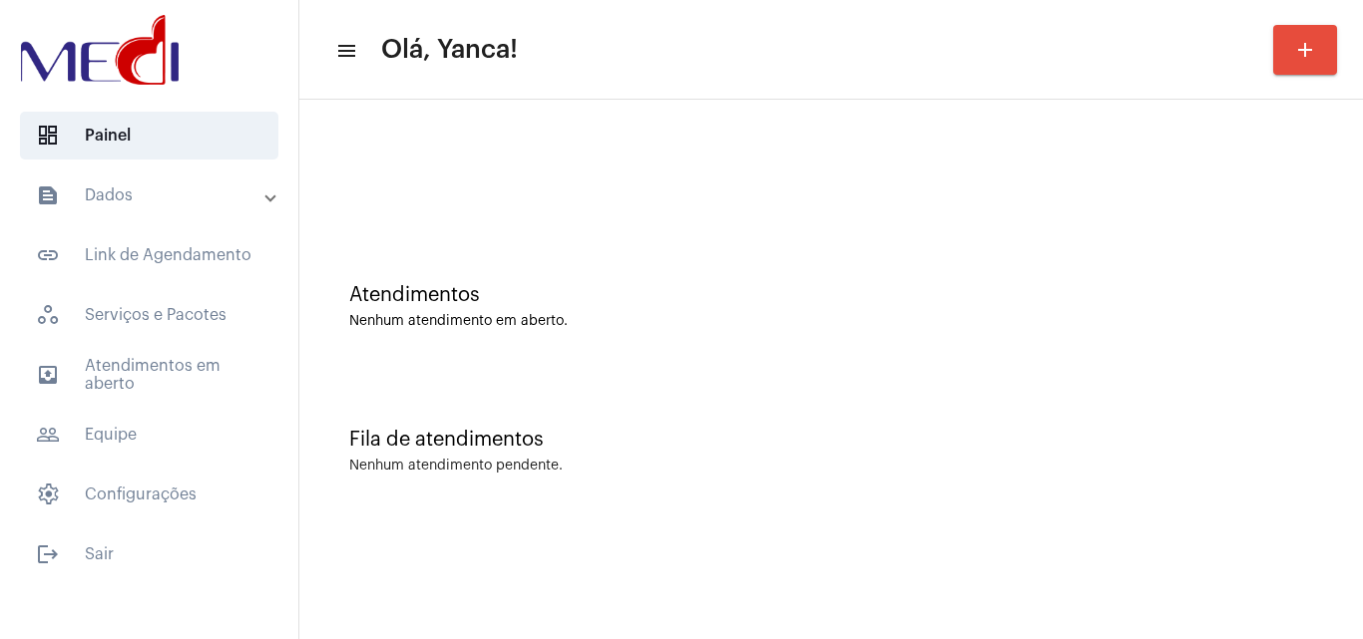
drag, startPoint x: 117, startPoint y: 388, endPoint x: 306, endPoint y: 380, distance: 189.7
click at [120, 393] on span "outbox_outline Atendimentos em aberto" at bounding box center [149, 375] width 258 height 48
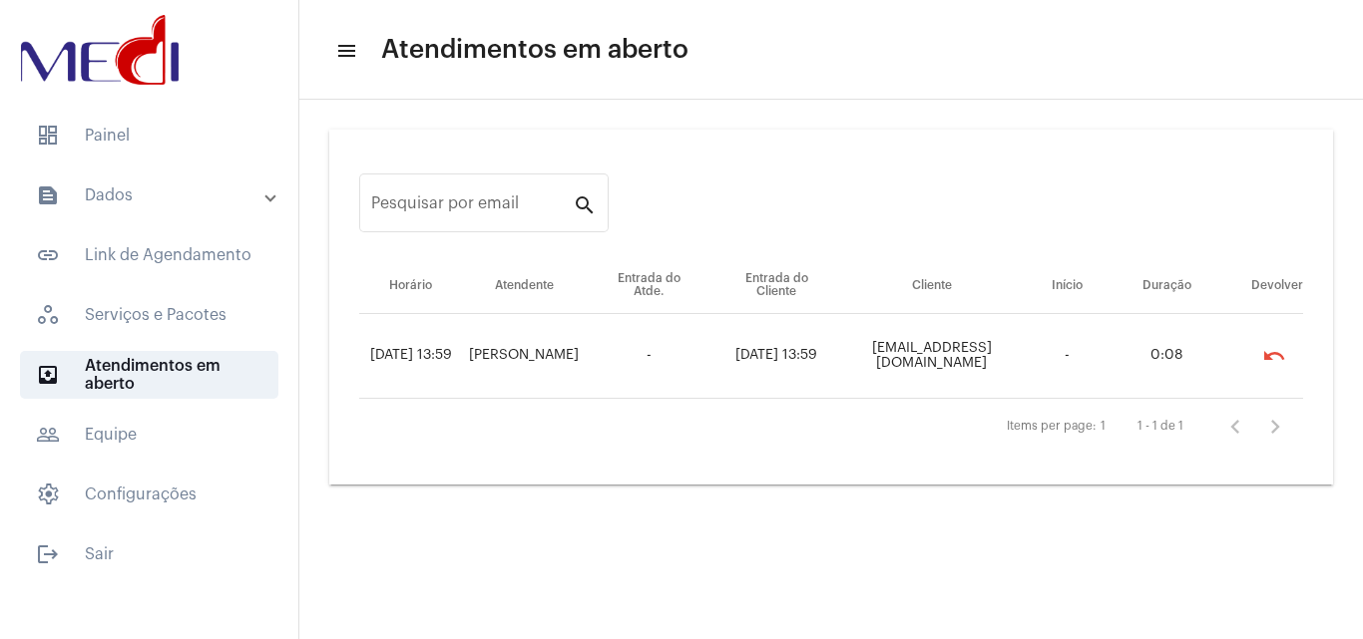
click at [179, 108] on mat-list "dashboard Painel text_snippet_outlined Dados text_snippet_outlined Relatórios h…" at bounding box center [149, 341] width 298 height 475
click at [174, 127] on span "dashboard Painel" at bounding box center [149, 136] width 258 height 48
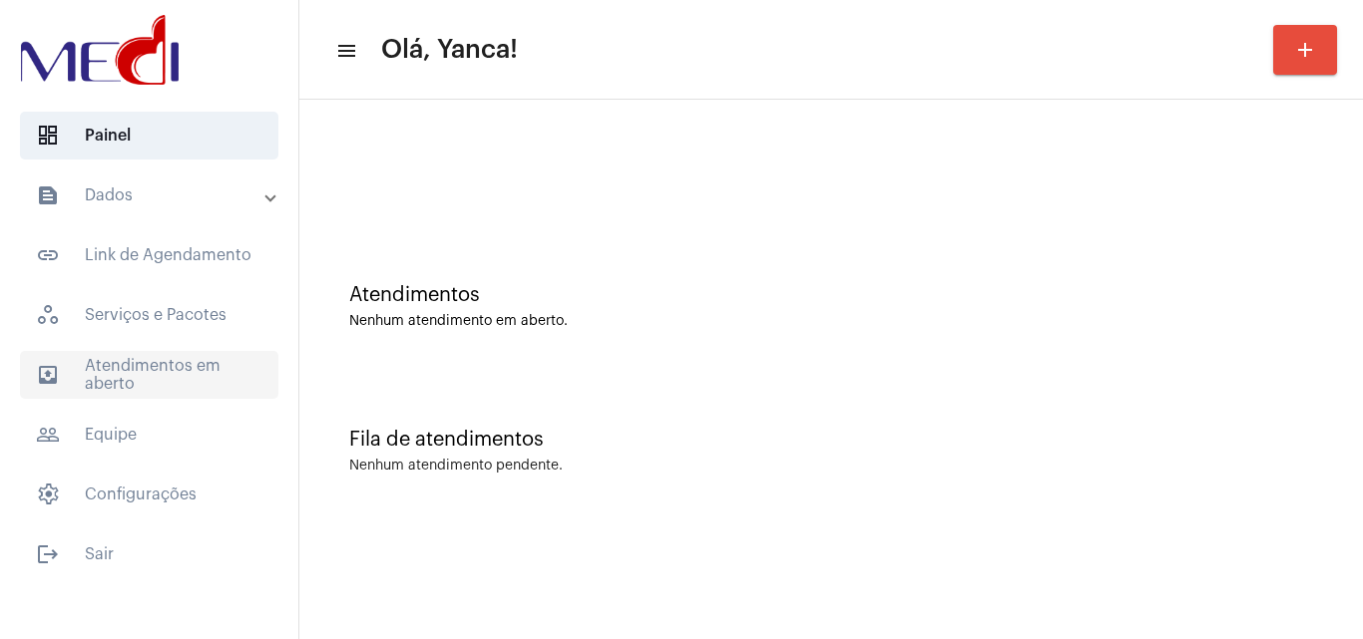
click at [160, 369] on span "outbox_outline Atendimentos em aberto" at bounding box center [149, 375] width 258 height 48
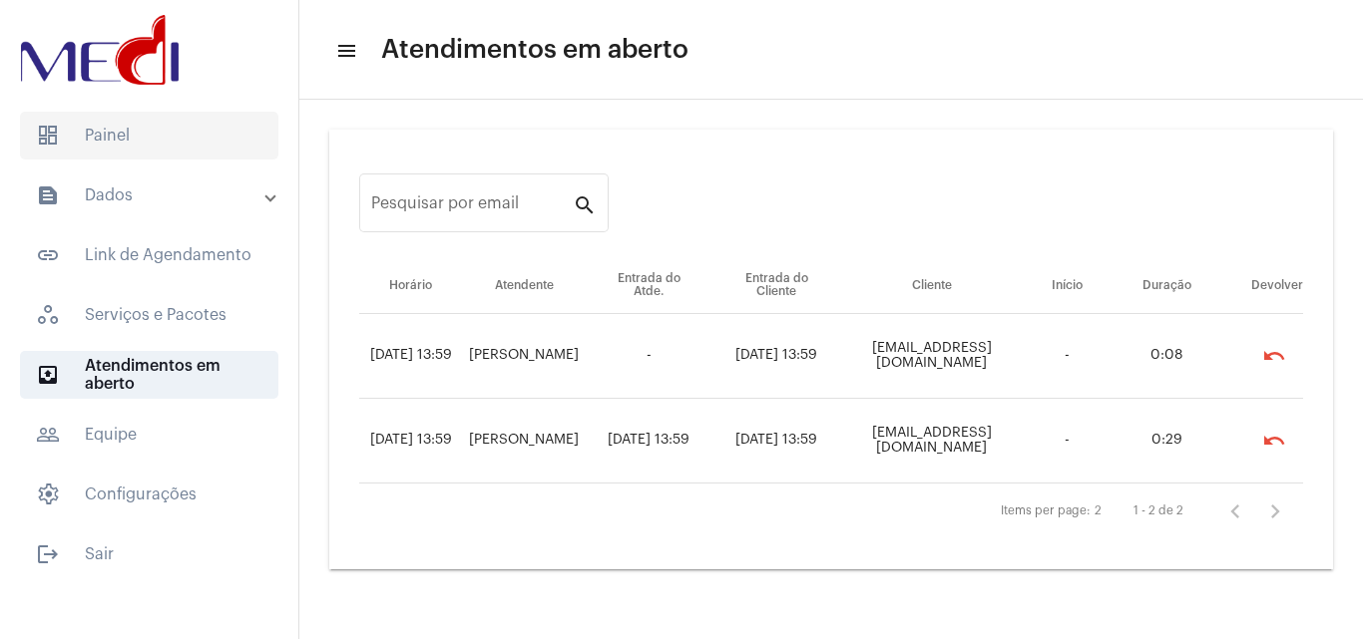
click at [139, 117] on span "dashboard Painel" at bounding box center [149, 136] width 258 height 48
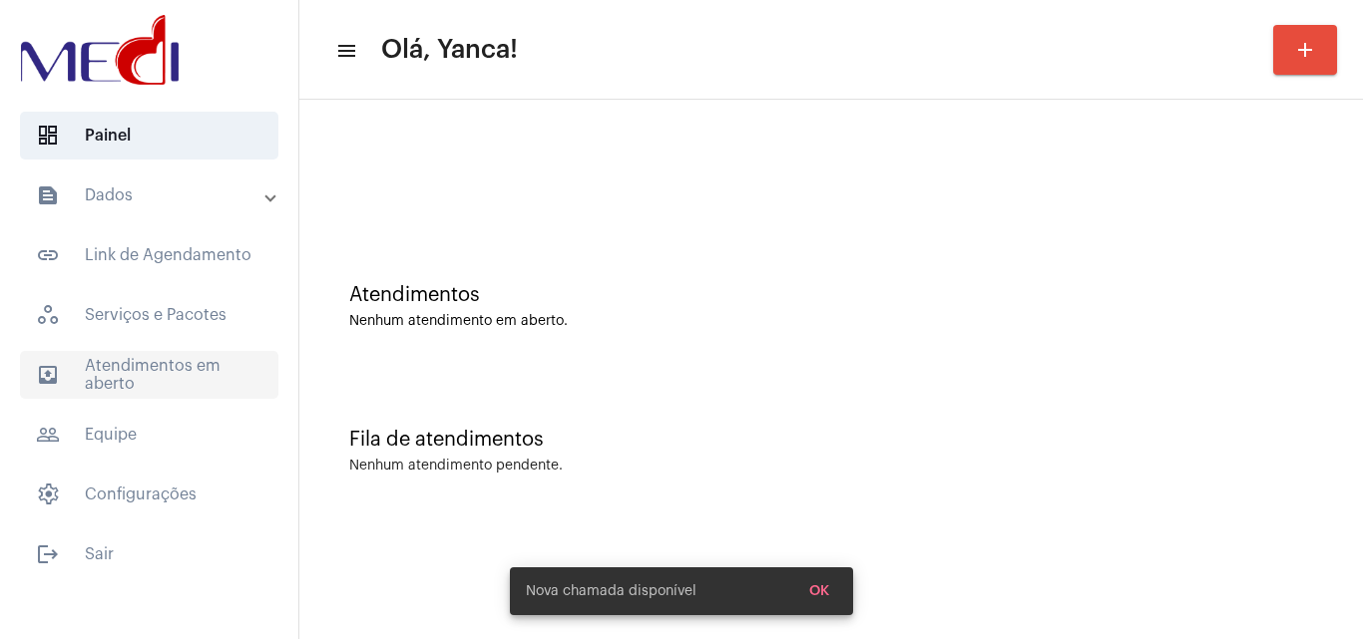
click at [135, 367] on span "outbox_outline Atendimentos em aberto" at bounding box center [149, 375] width 258 height 48
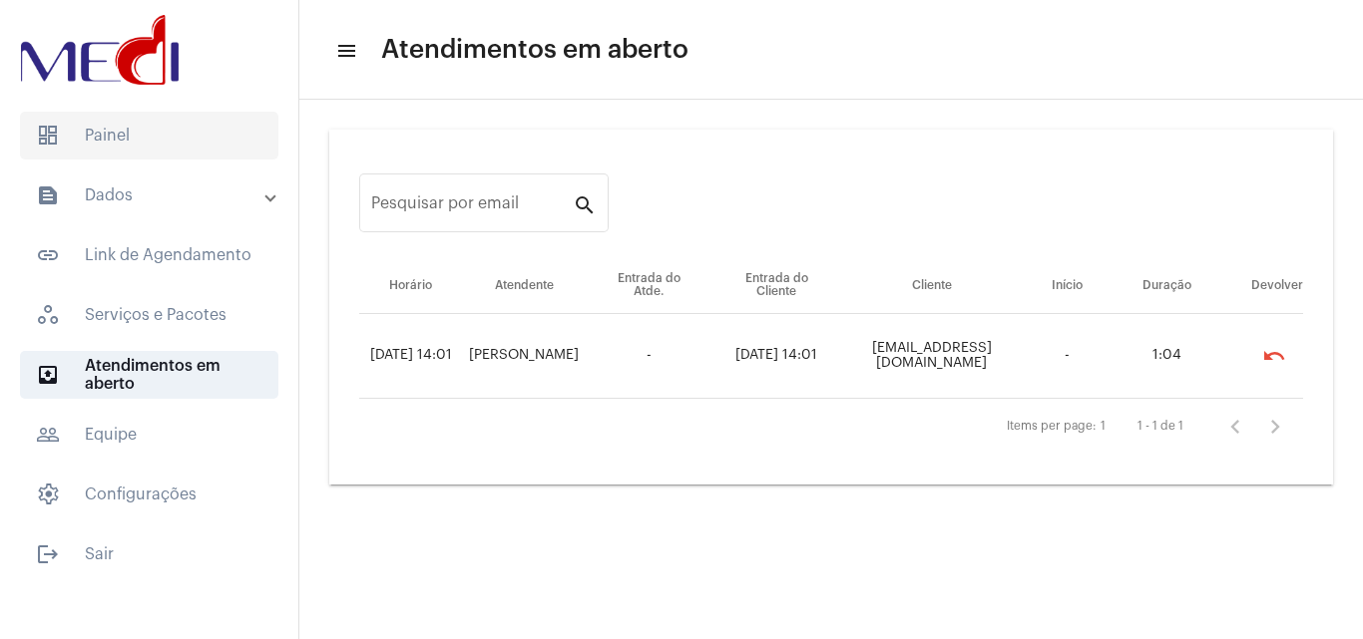
click at [151, 122] on span "dashboard Painel" at bounding box center [149, 136] width 258 height 48
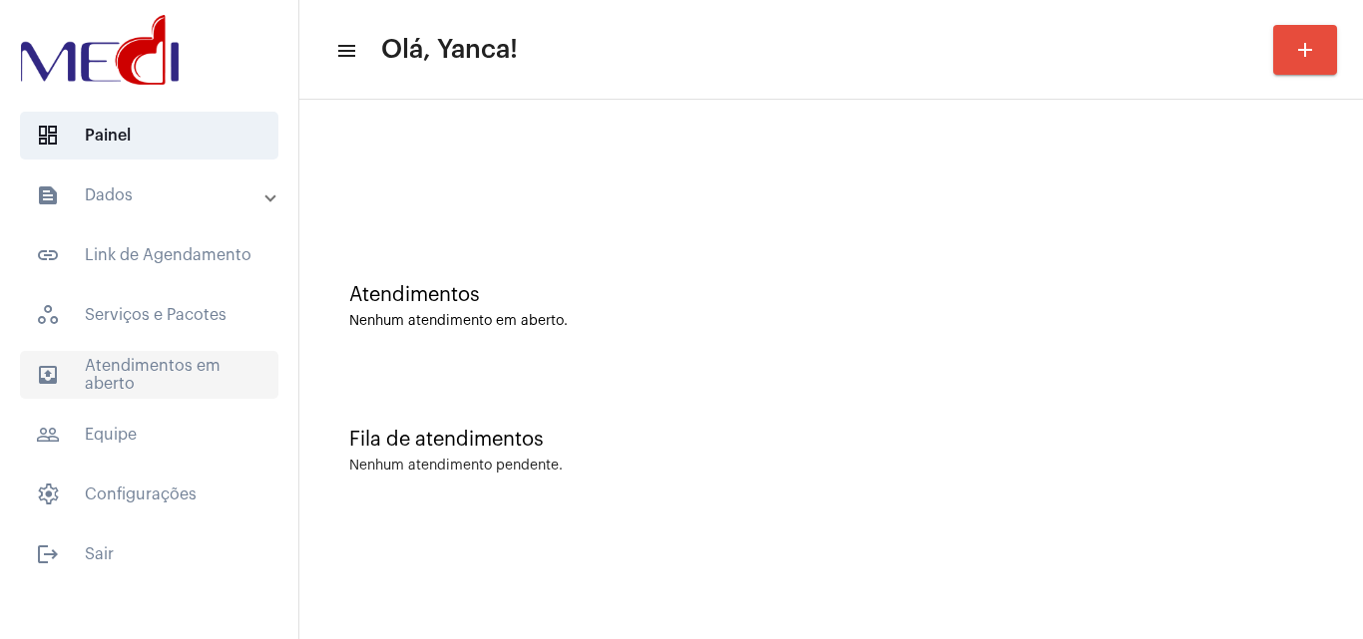
click at [214, 392] on span "outbox_outline Atendimentos em aberto" at bounding box center [149, 375] width 258 height 48
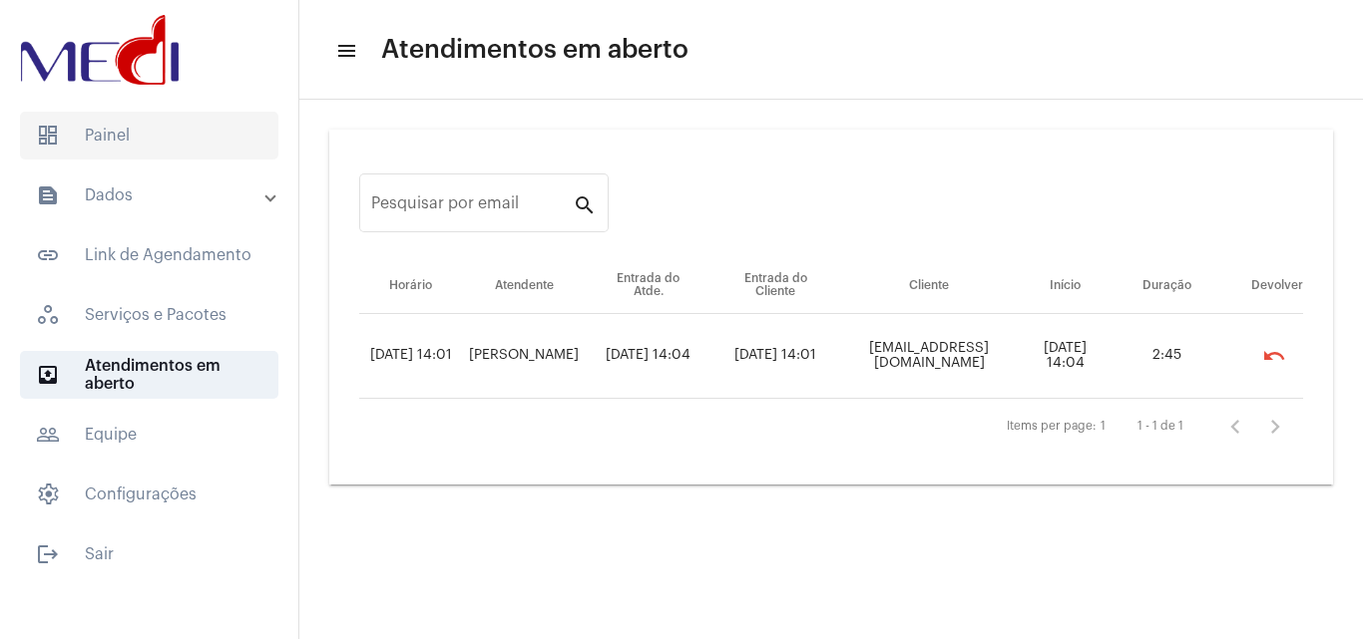
click at [182, 144] on span "dashboard Painel" at bounding box center [149, 136] width 258 height 48
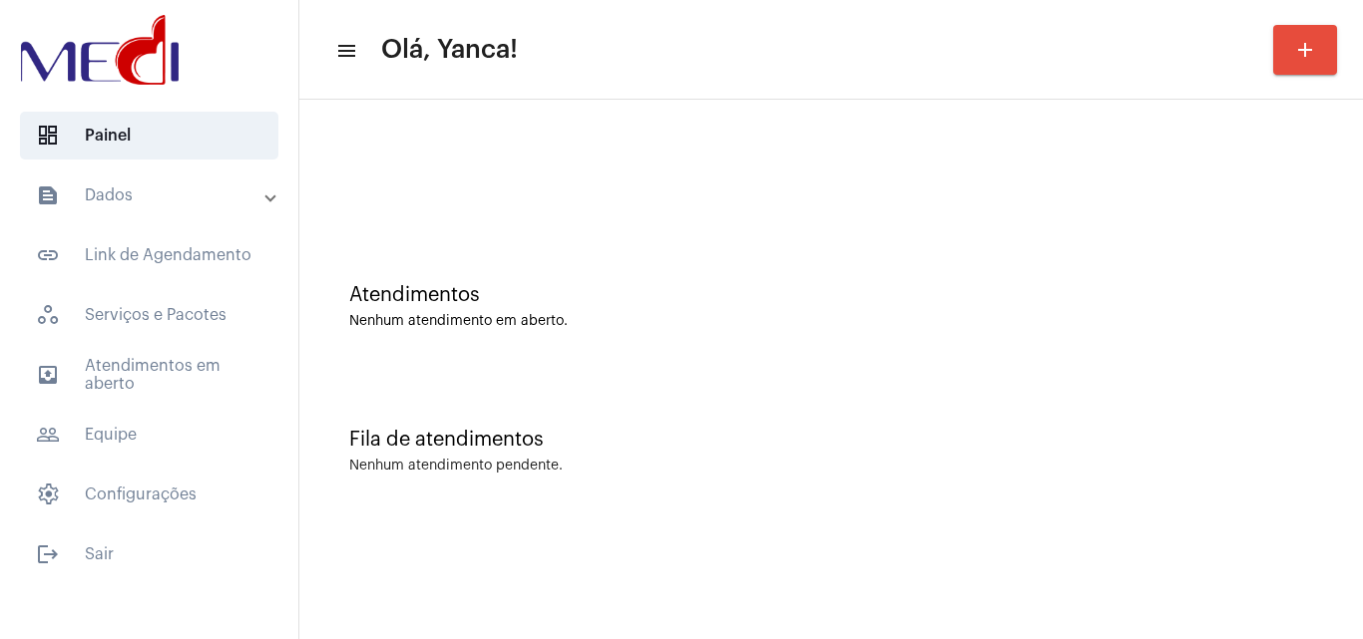
click at [178, 212] on mat-expansion-panel-header "text_snippet_outlined Dados" at bounding box center [155, 196] width 286 height 48
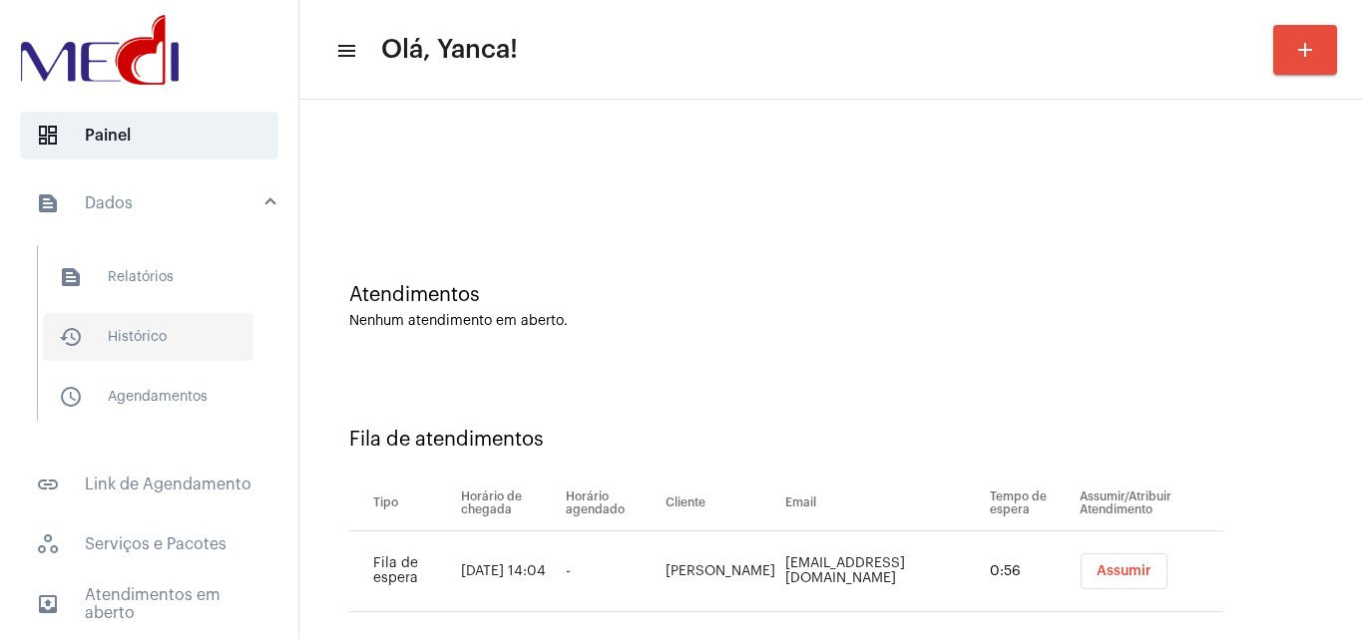
click at [142, 341] on span "history_outlined Histórico" at bounding box center [148, 337] width 210 height 48
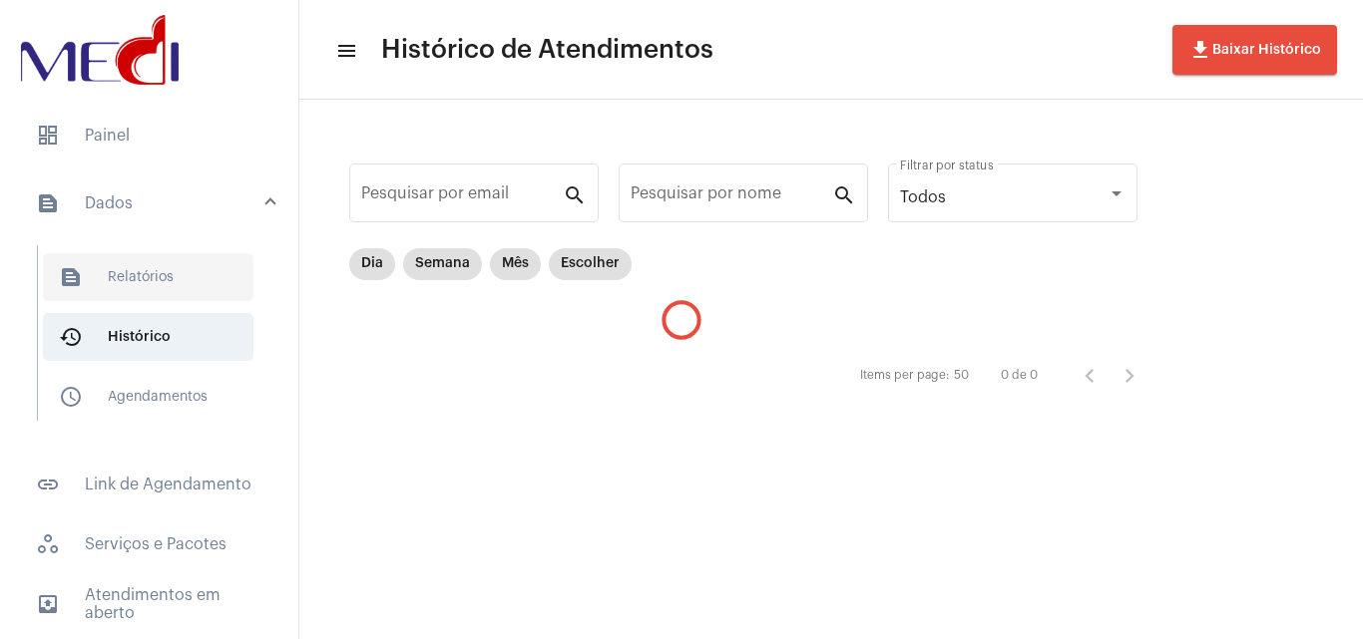
click at [165, 270] on span "text_snippet_outlined Relatórios" at bounding box center [148, 277] width 210 height 48
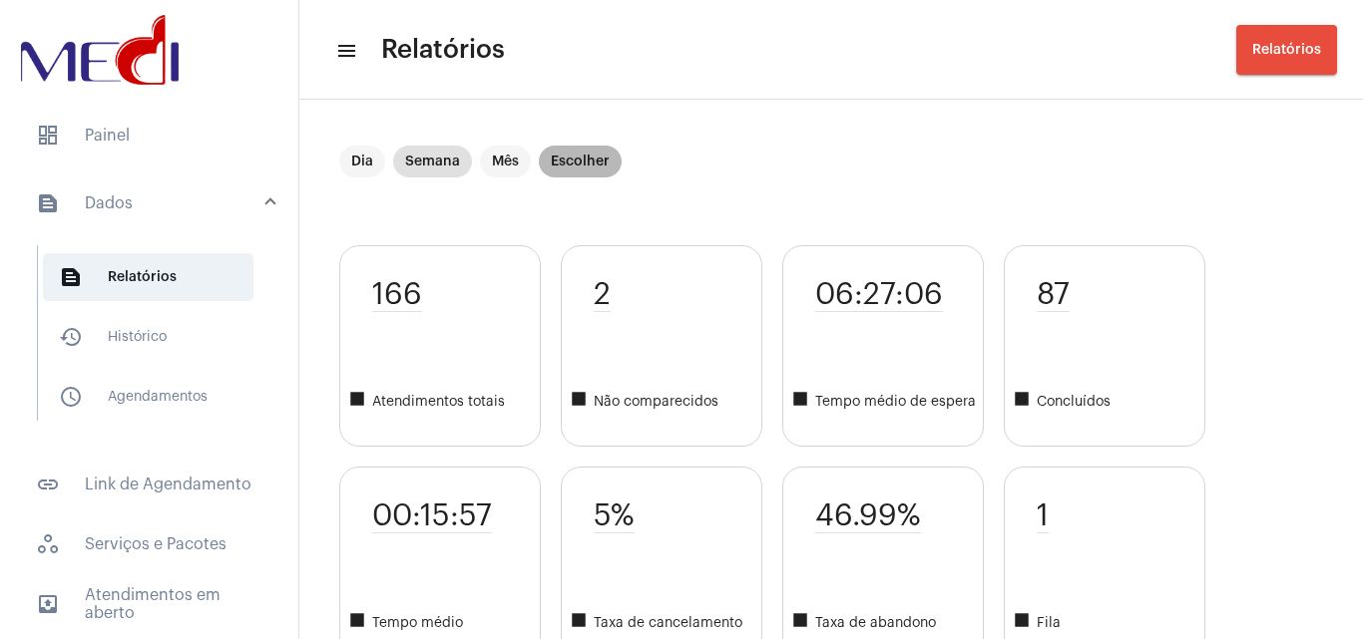
click at [580, 150] on mat-chip "Escolher" at bounding box center [580, 162] width 83 height 32
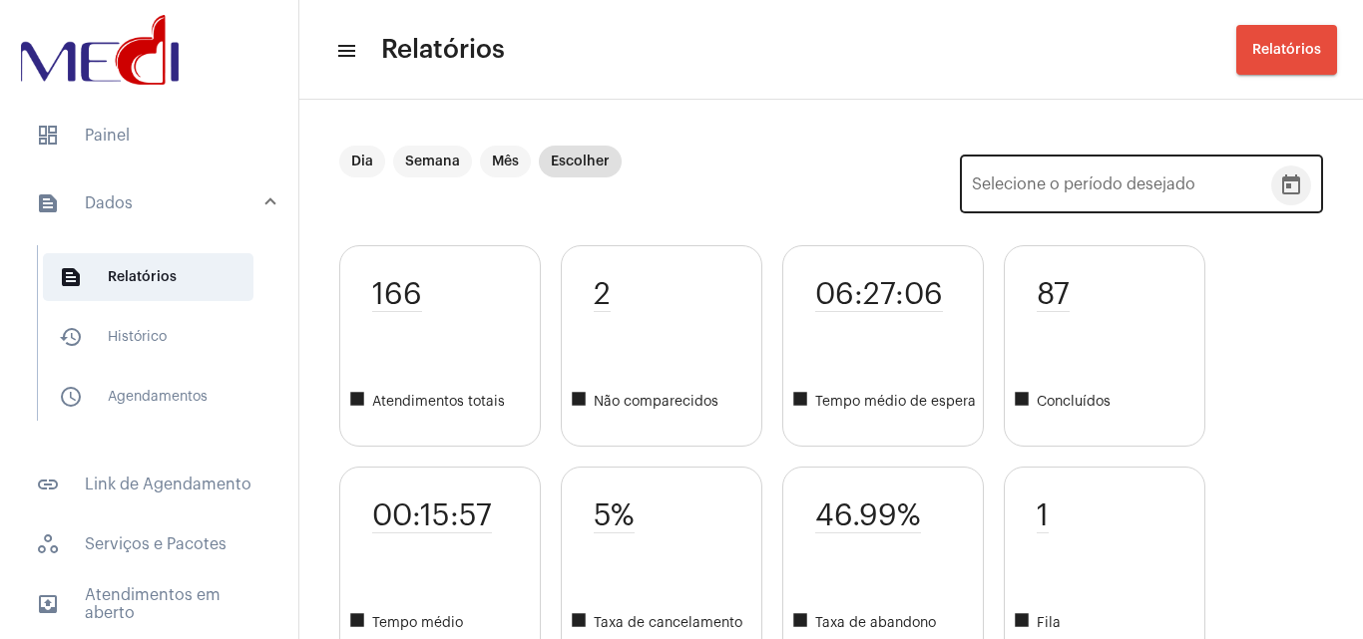
click at [1283, 189] on icon "Open calendar" at bounding box center [1291, 185] width 18 height 20
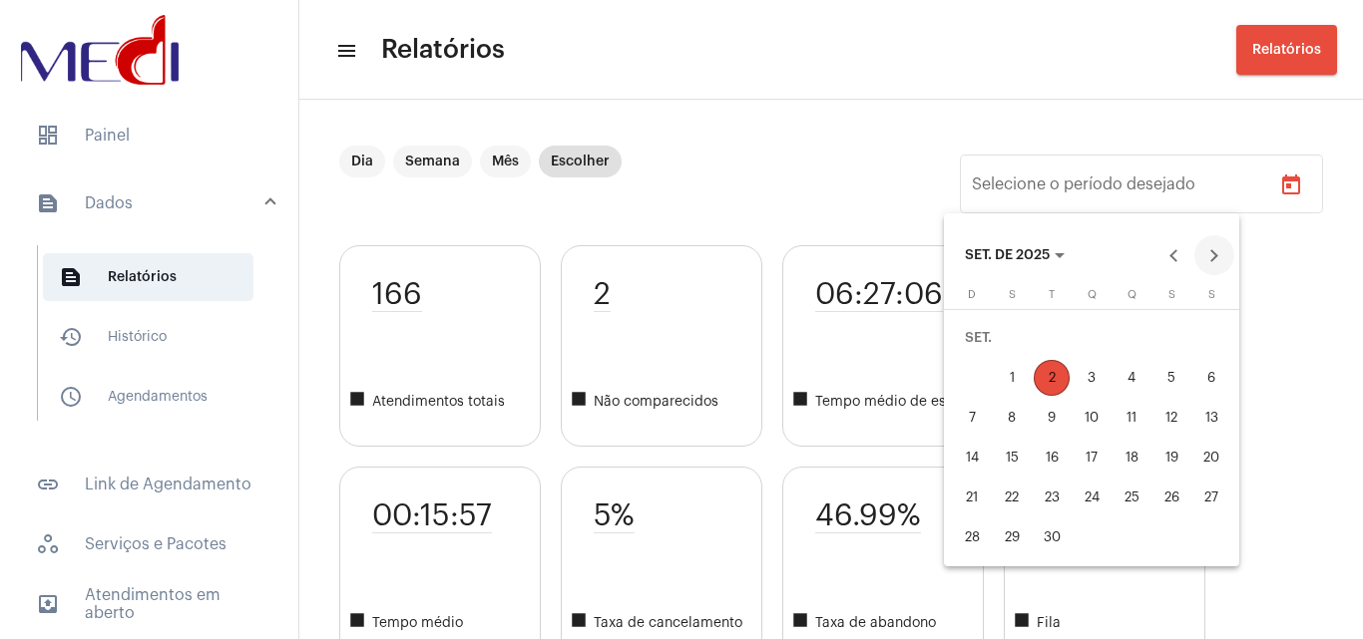
click at [1211, 259] on button "Next month" at bounding box center [1214, 255] width 40 height 40
click at [1187, 264] on button "Previous month" at bounding box center [1174, 255] width 40 height 40
click at [1052, 388] on div "5" at bounding box center [1052, 378] width 36 height 36
type input "[DATE]"
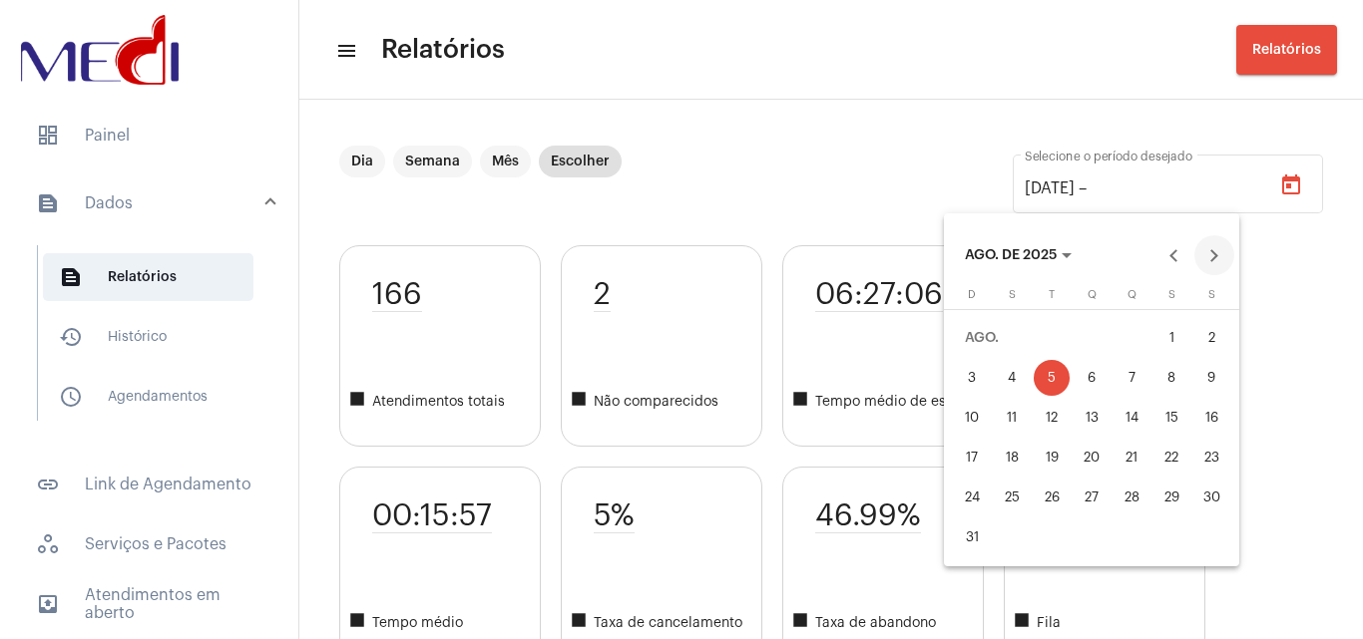
click at [1216, 251] on button "Next month" at bounding box center [1214, 255] width 40 height 40
click at [1129, 376] on div "4" at bounding box center [1131, 378] width 36 height 36
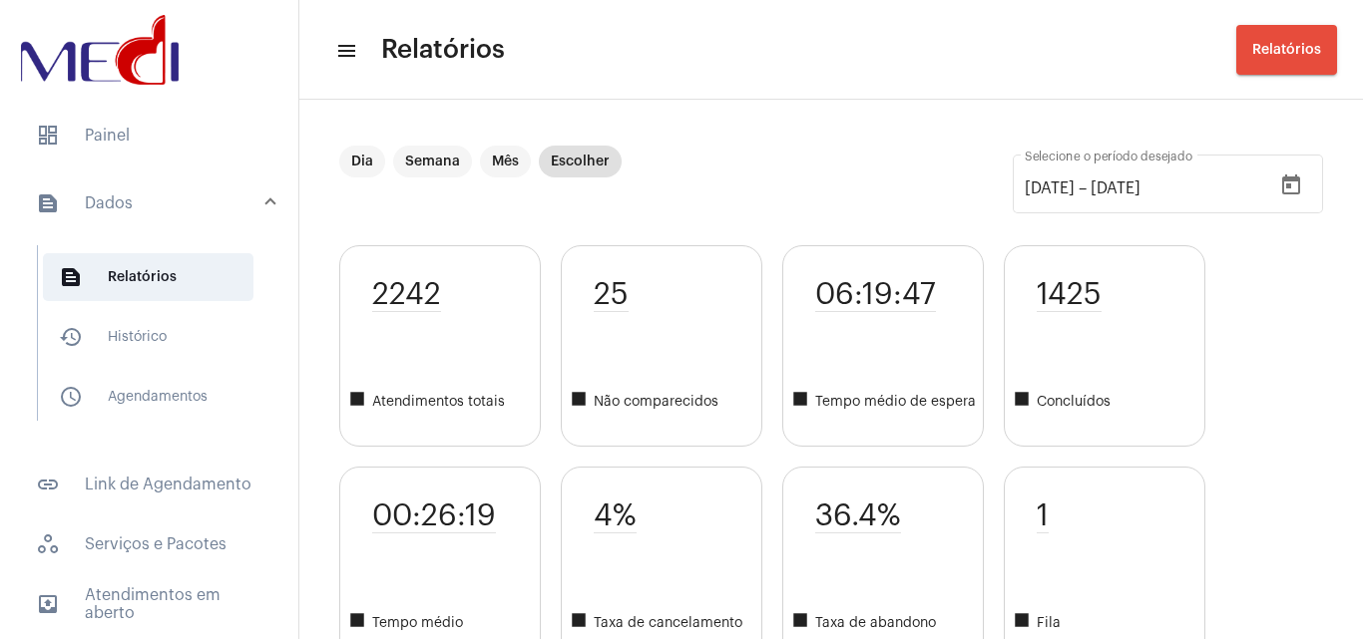
scroll to position [3032, 0]
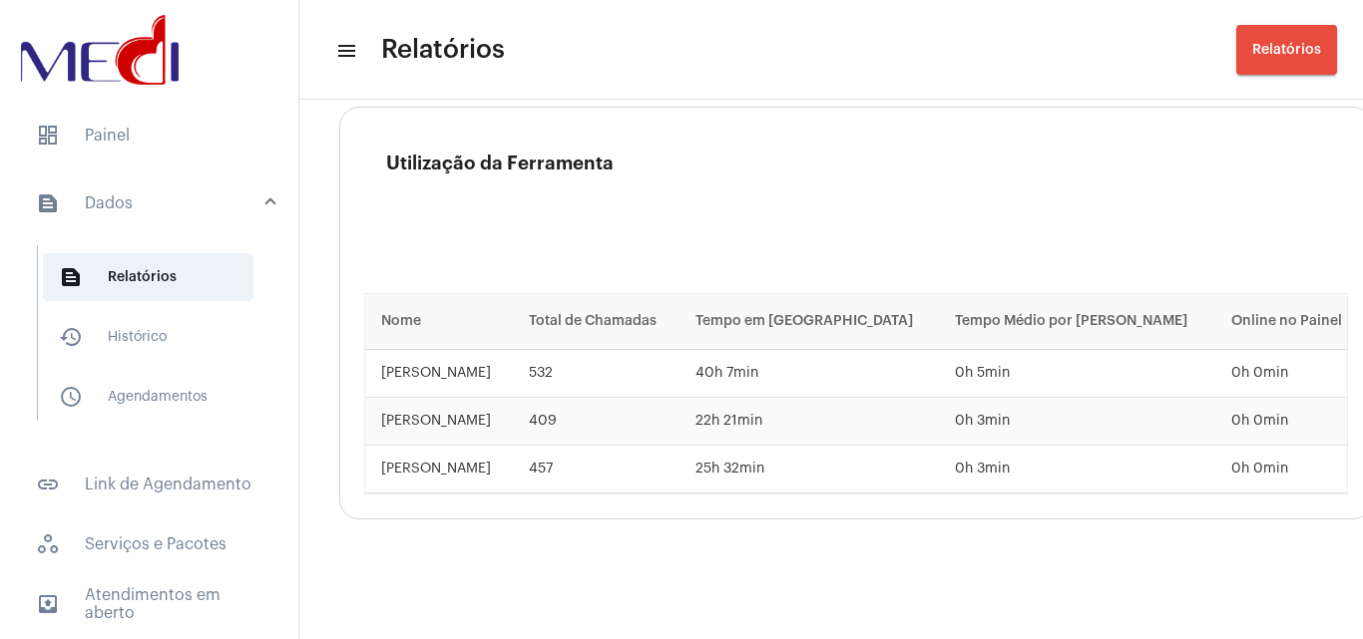
click at [839, 134] on div "Utilização da Ferramenta Nome Total de Chamadas Tempo em [GEOGRAPHIC_DATA] Temp…" at bounding box center [856, 313] width 1034 height 413
click at [718, 184] on h3 "Utilização da Ferramenta" at bounding box center [867, 204] width 962 height 100
click at [175, 142] on span "dashboard Painel" at bounding box center [149, 136] width 258 height 48
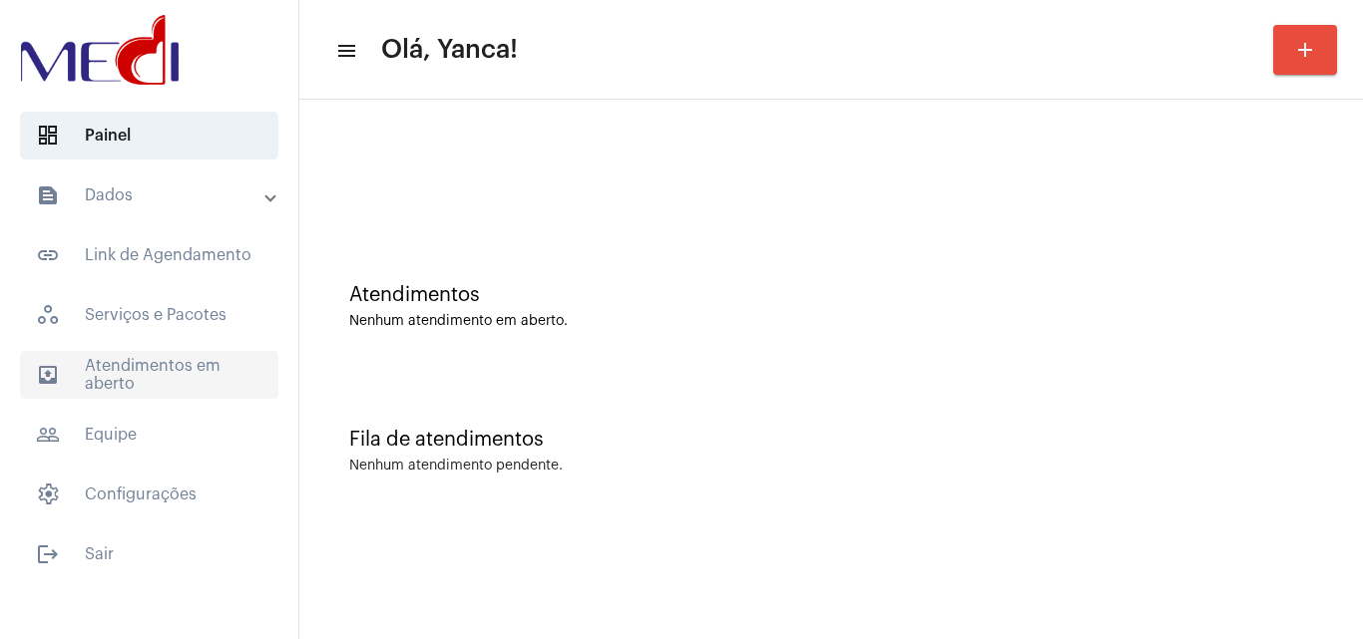
click at [149, 373] on span "outbox_outline Atendimentos em aberto" at bounding box center [149, 375] width 258 height 48
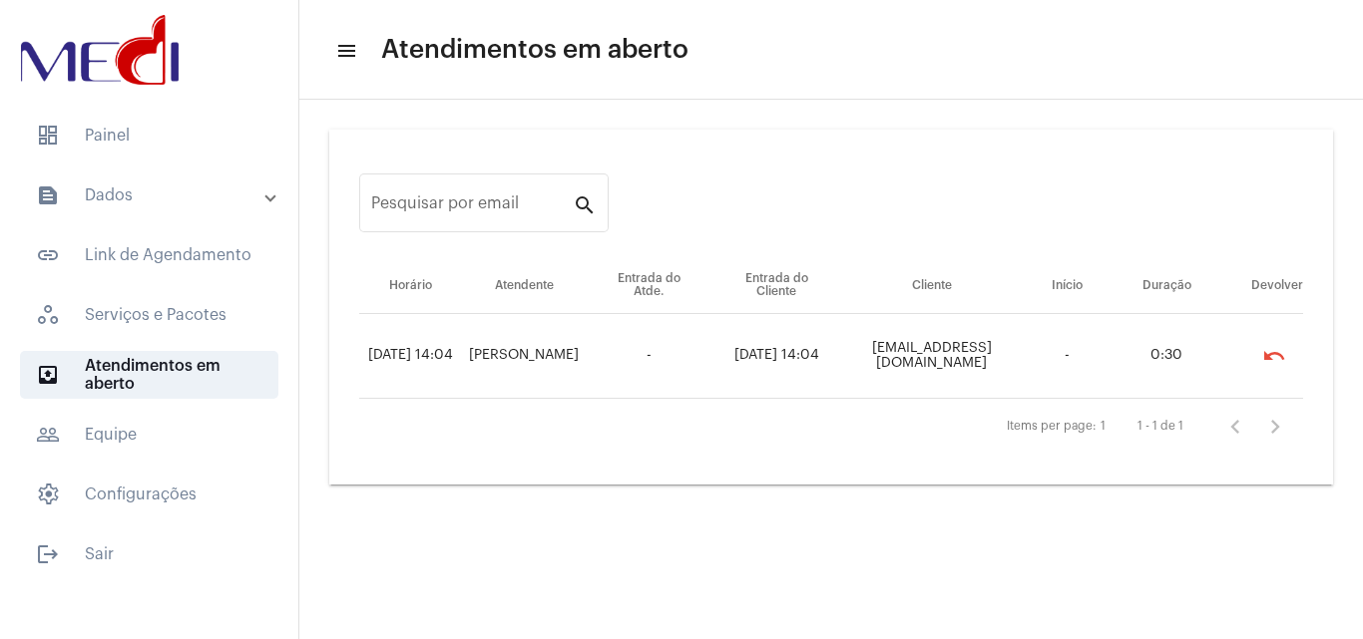
click at [543, 518] on mat-sidenav-content "menu Atendimentos em aberto Pesquisar por email search Horário Atendente Entrad…" at bounding box center [830, 319] width 1063 height 639
click at [122, 156] on span "dashboard Painel" at bounding box center [149, 136] width 258 height 48
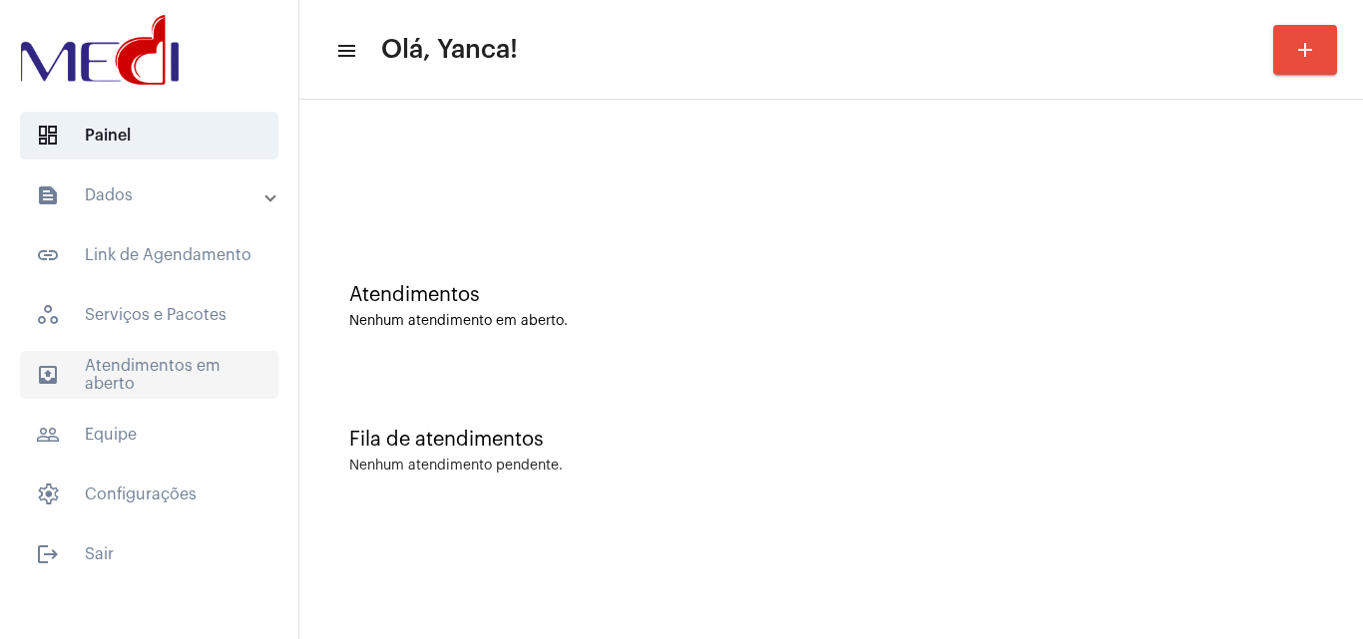
click at [222, 369] on span "outbox_outline Atendimentos em aberto" at bounding box center [149, 375] width 258 height 48
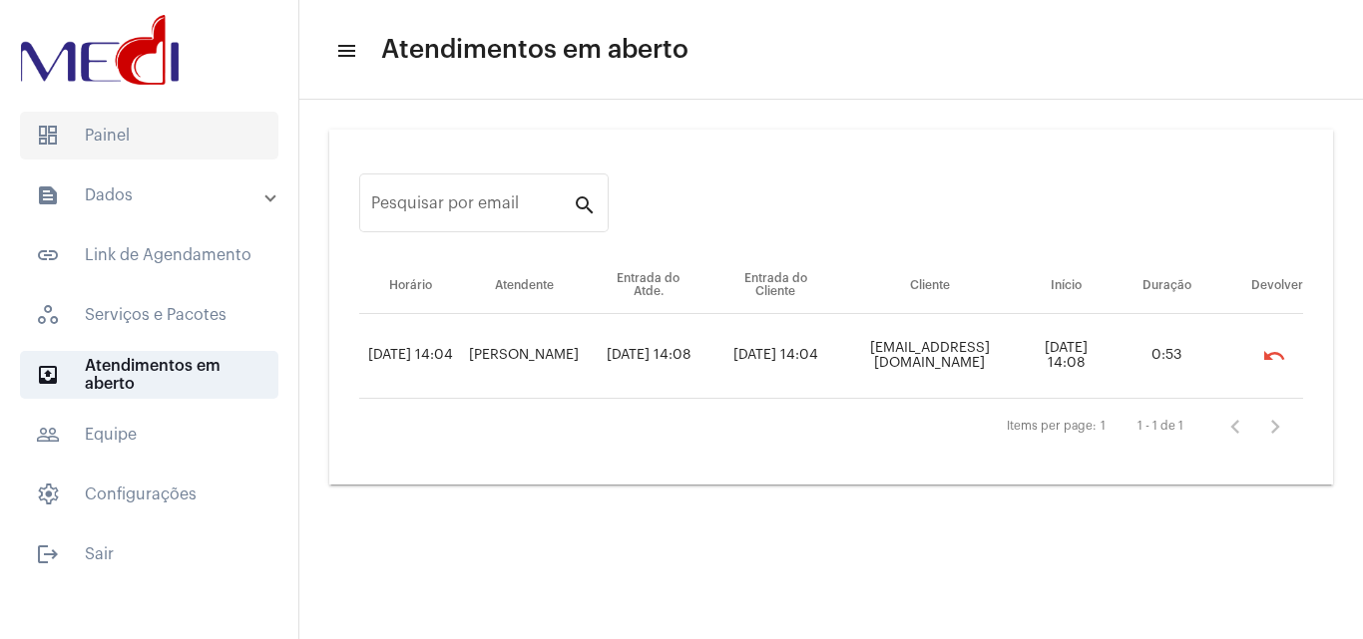
click at [120, 150] on span "dashboard Painel" at bounding box center [149, 136] width 258 height 48
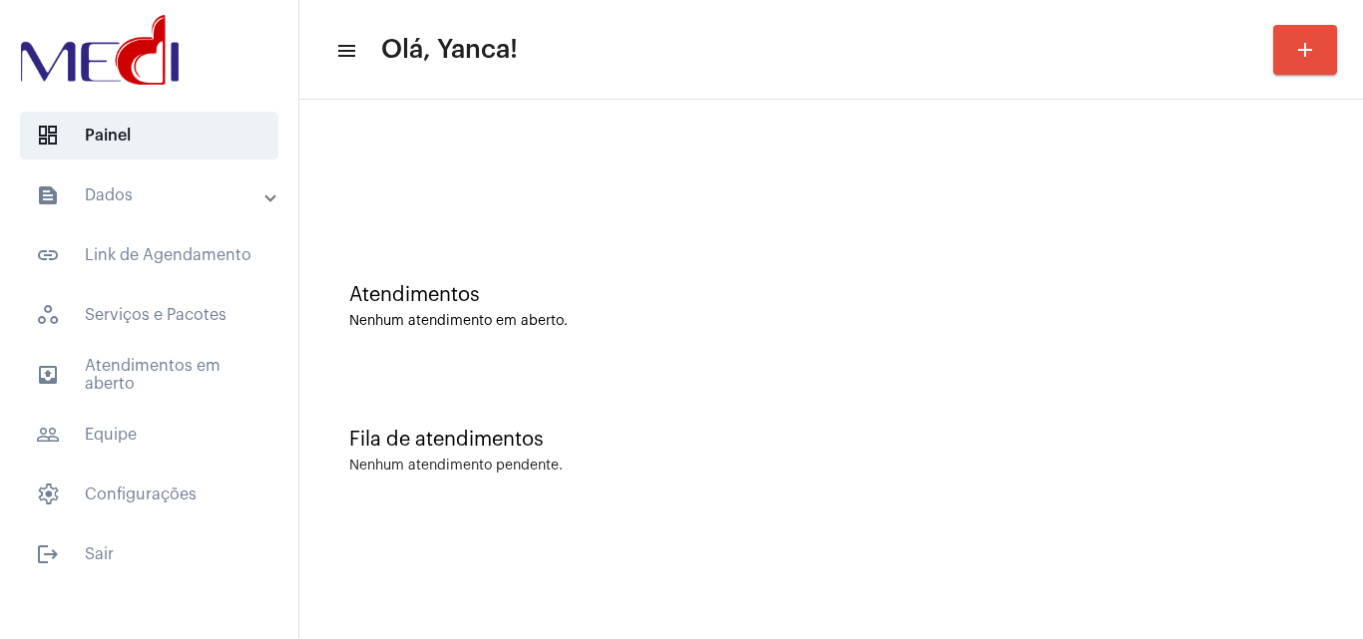
click at [611, 238] on div "Atendimentos Nenhum atendimento em aberto." at bounding box center [831, 296] width 1044 height 145
click at [190, 403] on mat-accordion "text_snippet_outlined Dados text_snippet_outlined Relatórios history_outlined H…" at bounding box center [149, 345] width 298 height 347
click at [189, 368] on span "outbox_outline Atendimentos em aberto" at bounding box center [149, 375] width 258 height 48
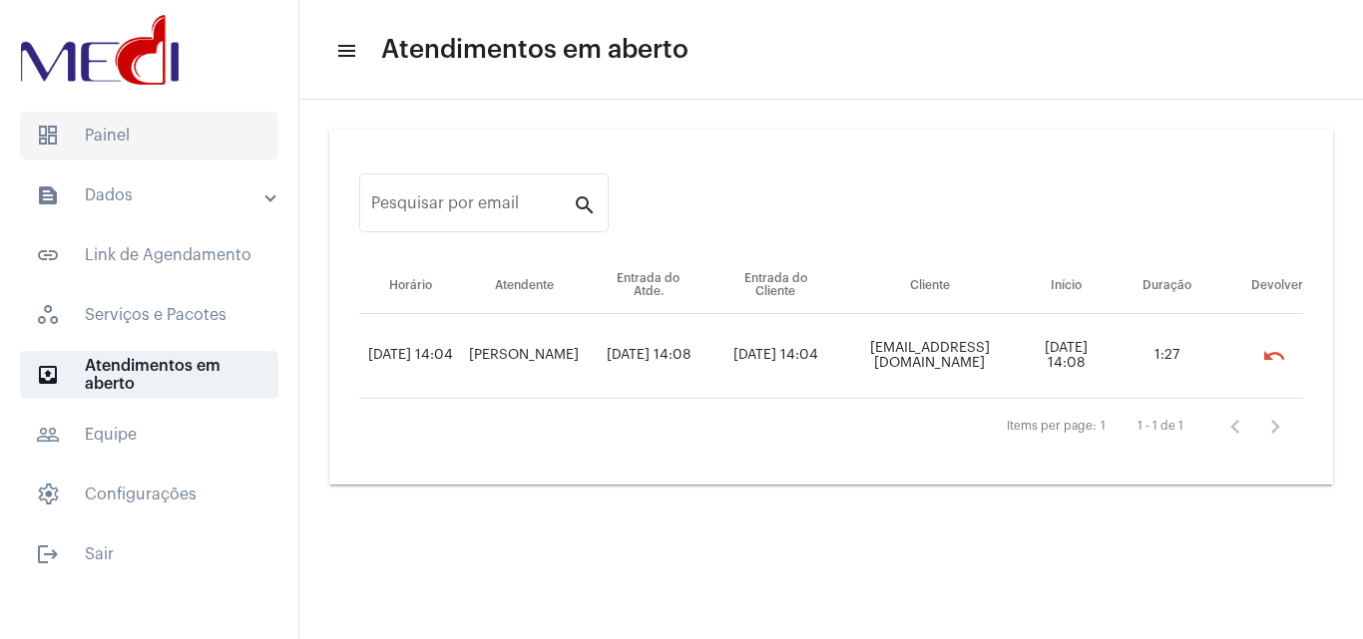
click at [211, 136] on span "dashboard Painel" at bounding box center [149, 136] width 258 height 48
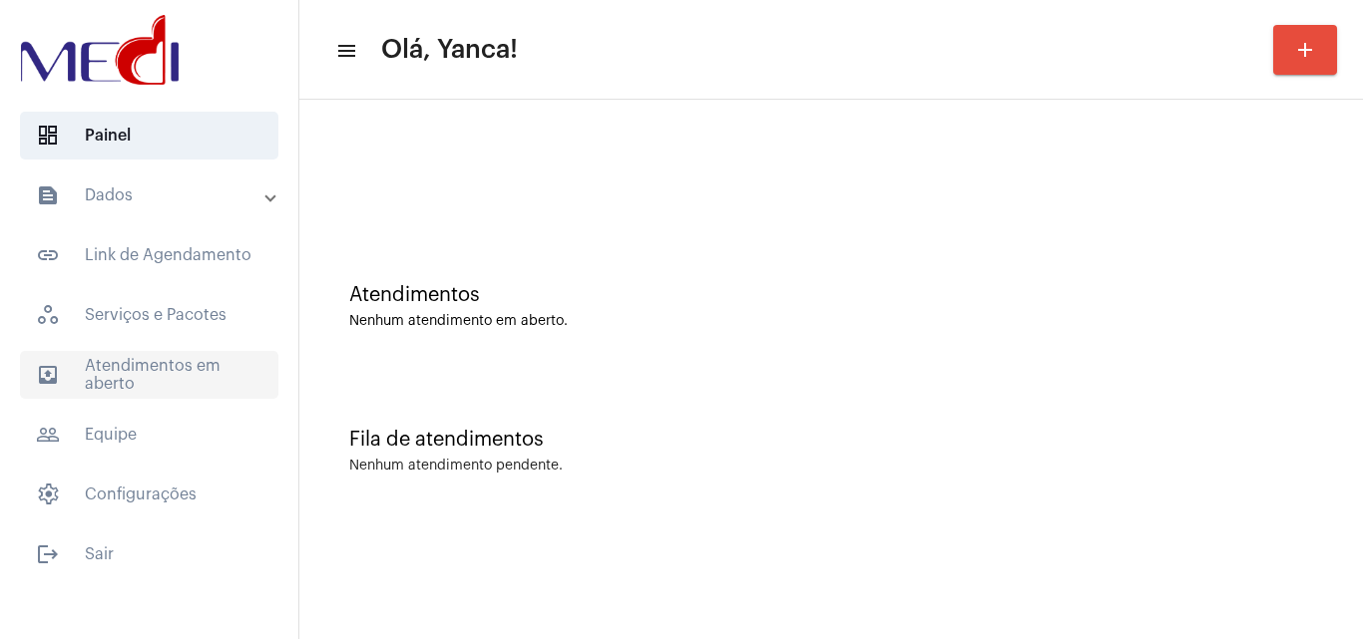
click at [206, 372] on span "outbox_outline Atendimentos em aberto" at bounding box center [149, 375] width 258 height 48
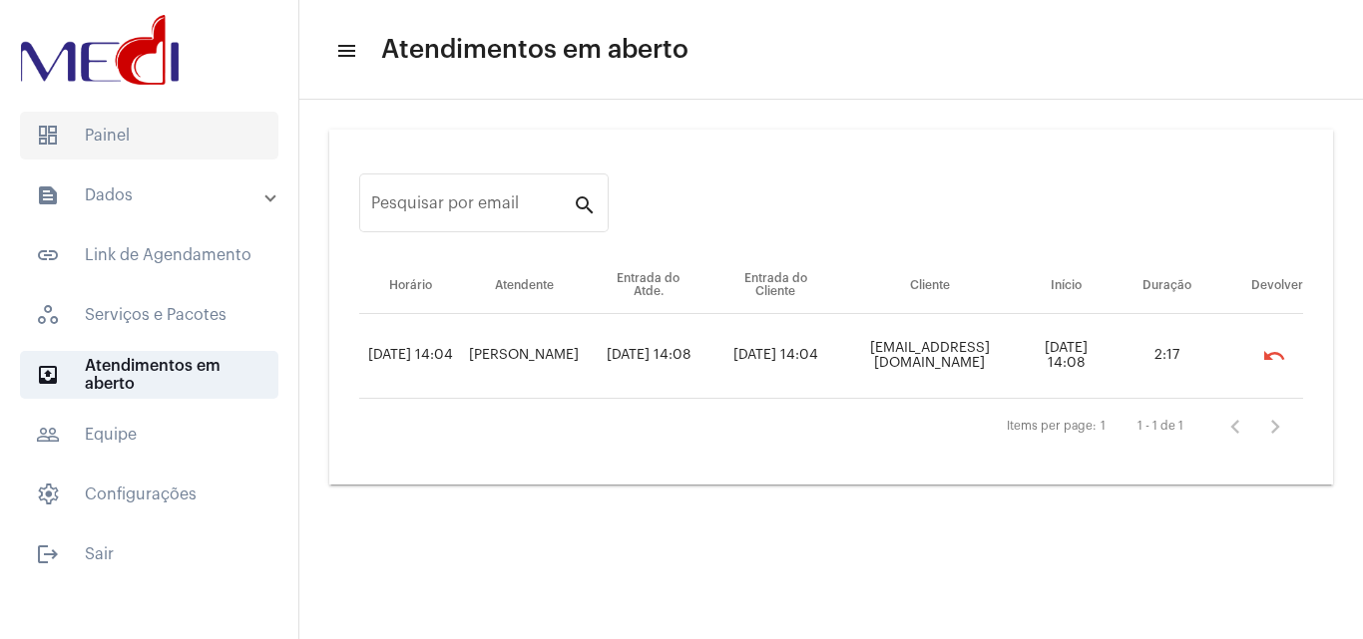
click at [86, 143] on span "dashboard Painel" at bounding box center [149, 136] width 258 height 48
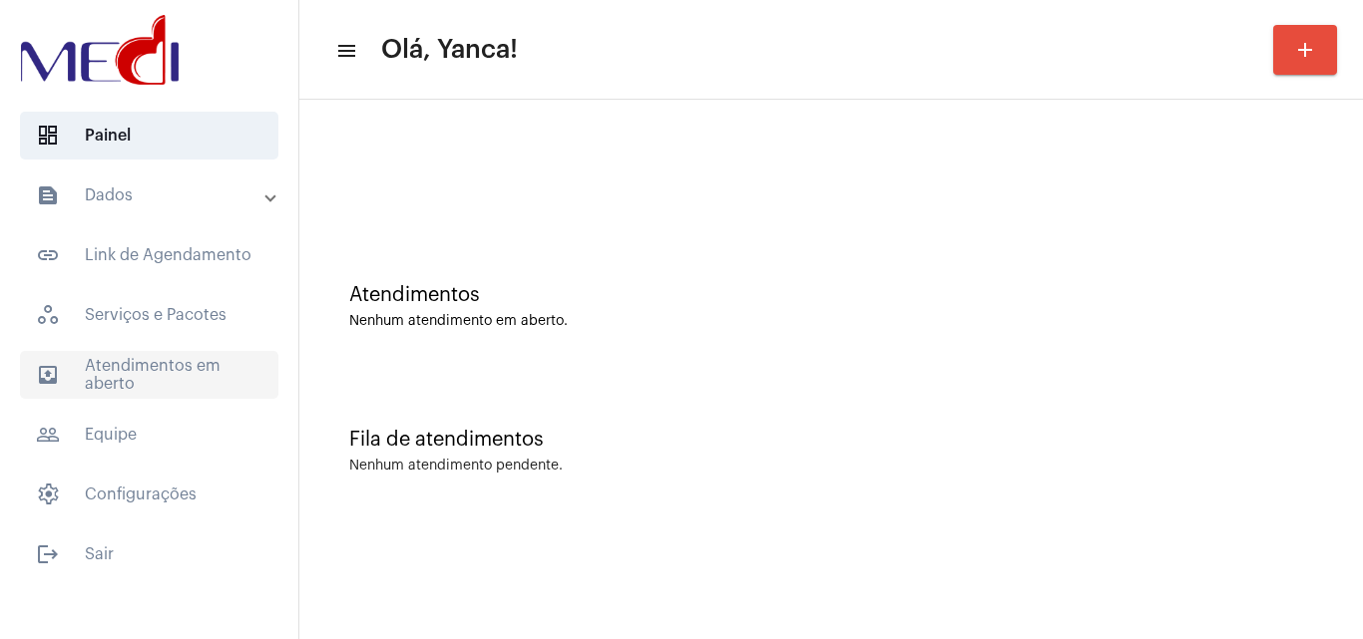
click at [211, 391] on span "outbox_outline Atendimentos em aberto" at bounding box center [149, 375] width 258 height 48
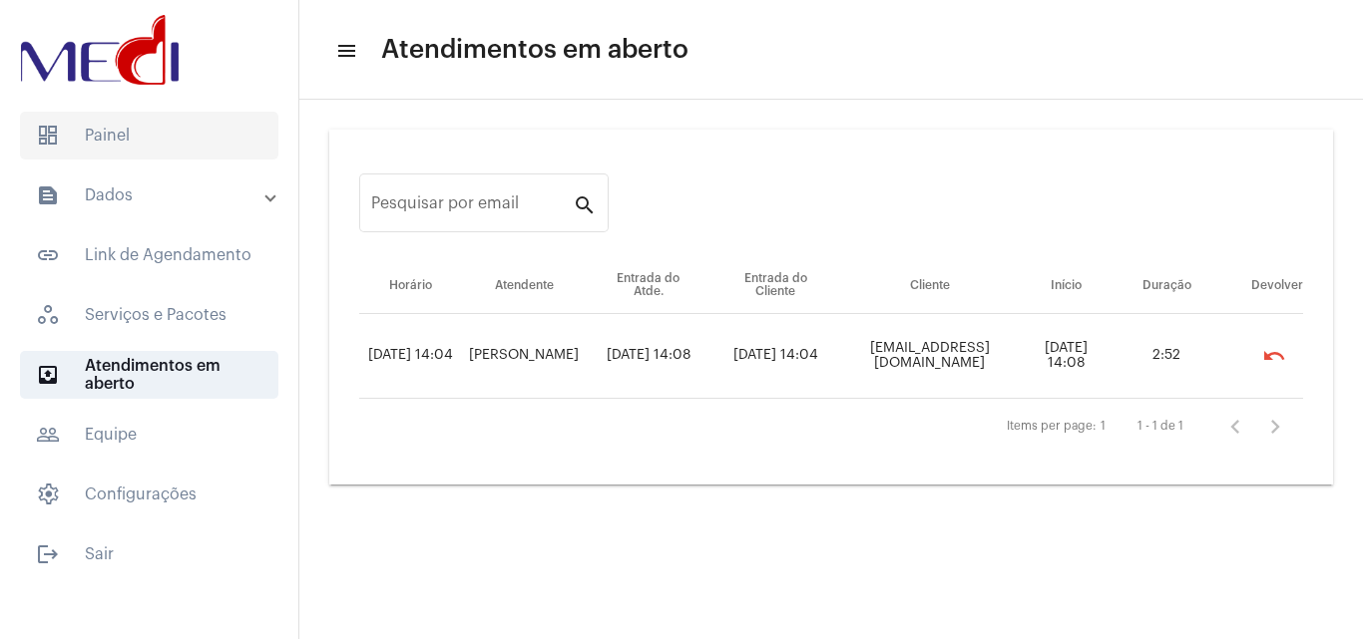
click at [211, 125] on span "dashboard Painel" at bounding box center [149, 136] width 258 height 48
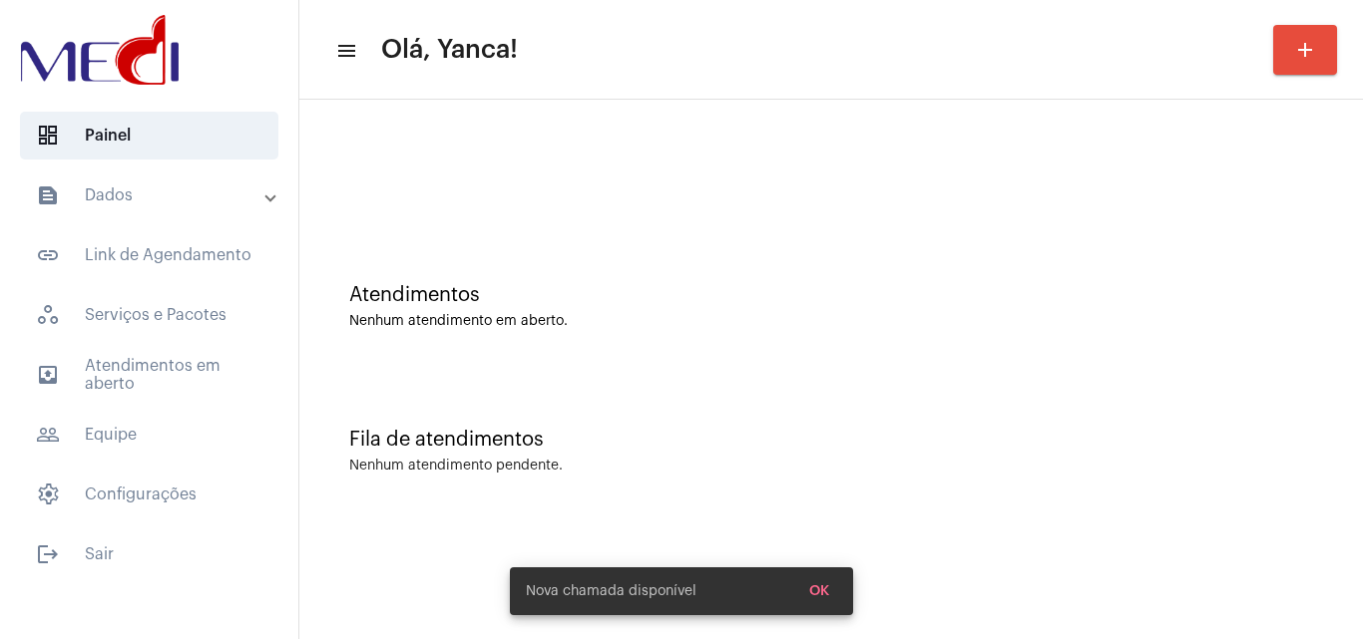
drag, startPoint x: 96, startPoint y: 362, endPoint x: 311, endPoint y: 344, distance: 216.2
click at [97, 363] on span "outbox_outline Atendimentos em aberto" at bounding box center [149, 375] width 258 height 48
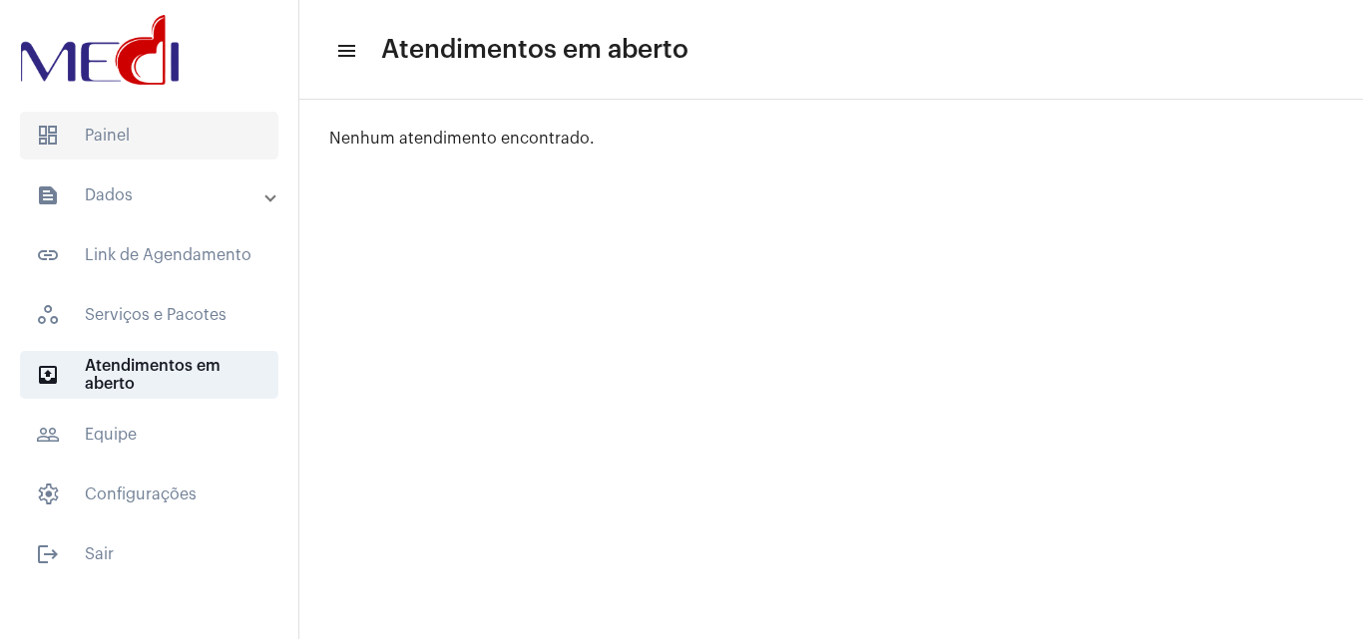
click at [165, 158] on span "dashboard Painel" at bounding box center [149, 136] width 258 height 48
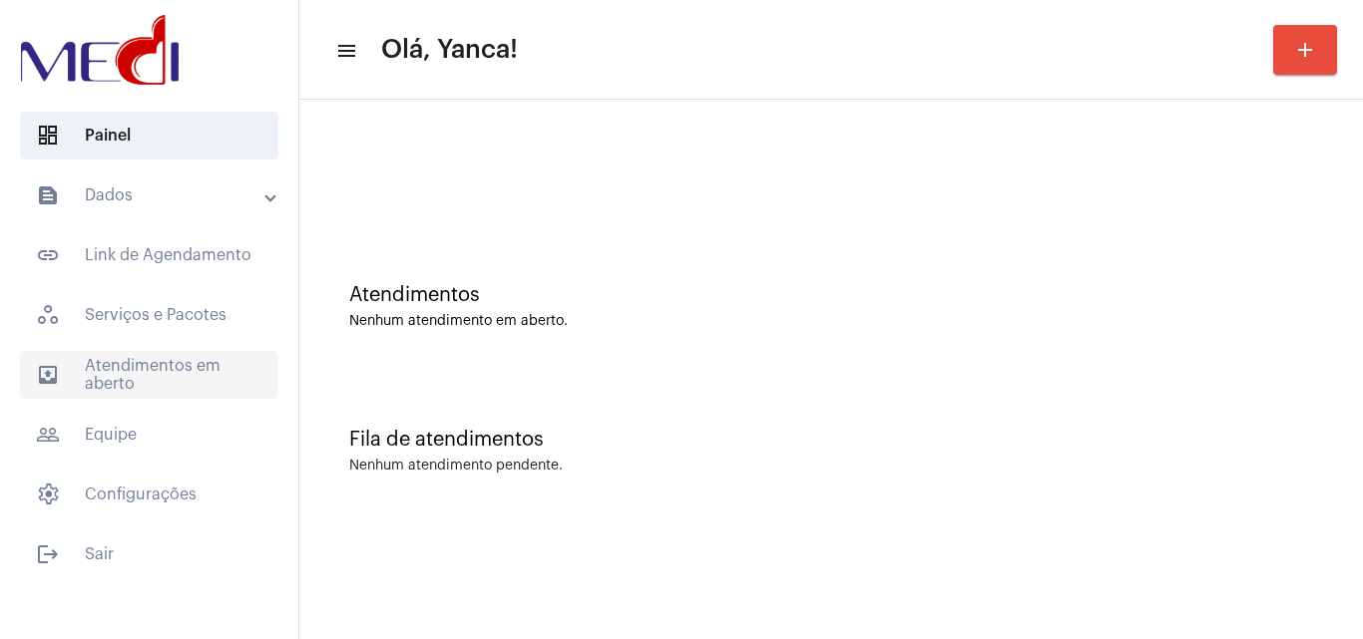
click at [174, 373] on span "outbox_outline Atendimentos em aberto" at bounding box center [149, 375] width 258 height 48
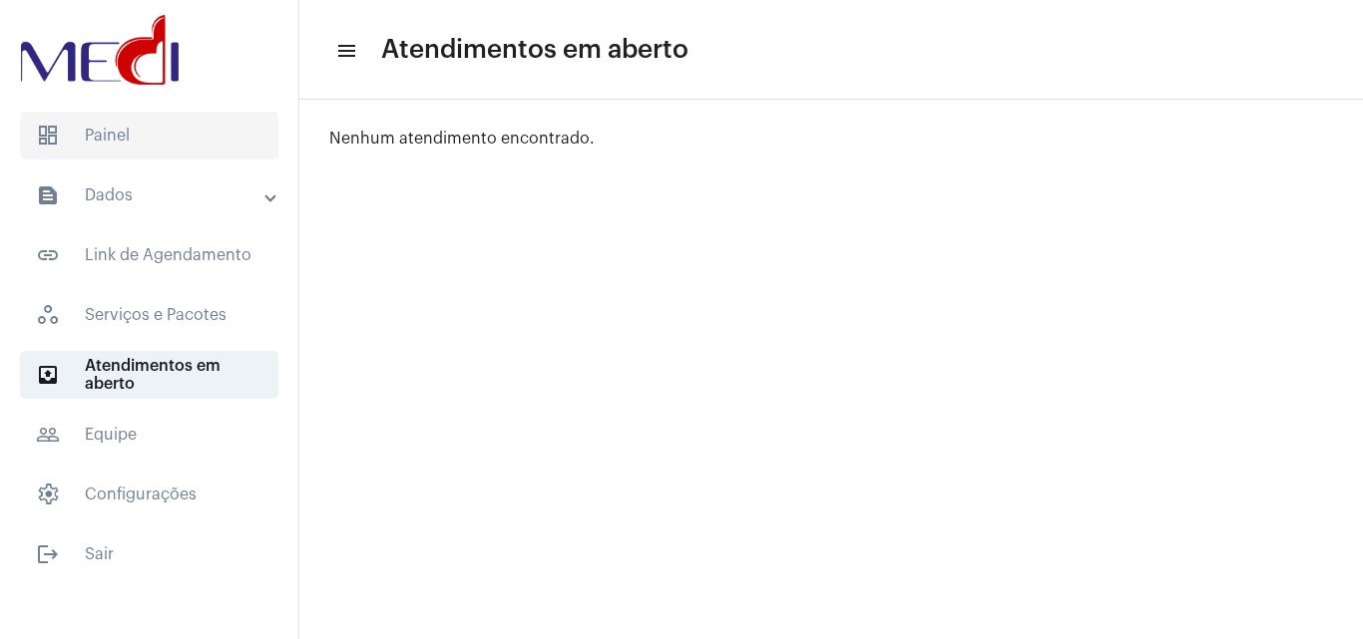
click at [151, 127] on span "dashboard Painel" at bounding box center [149, 136] width 258 height 48
